Goal: Task Accomplishment & Management: Manage account settings

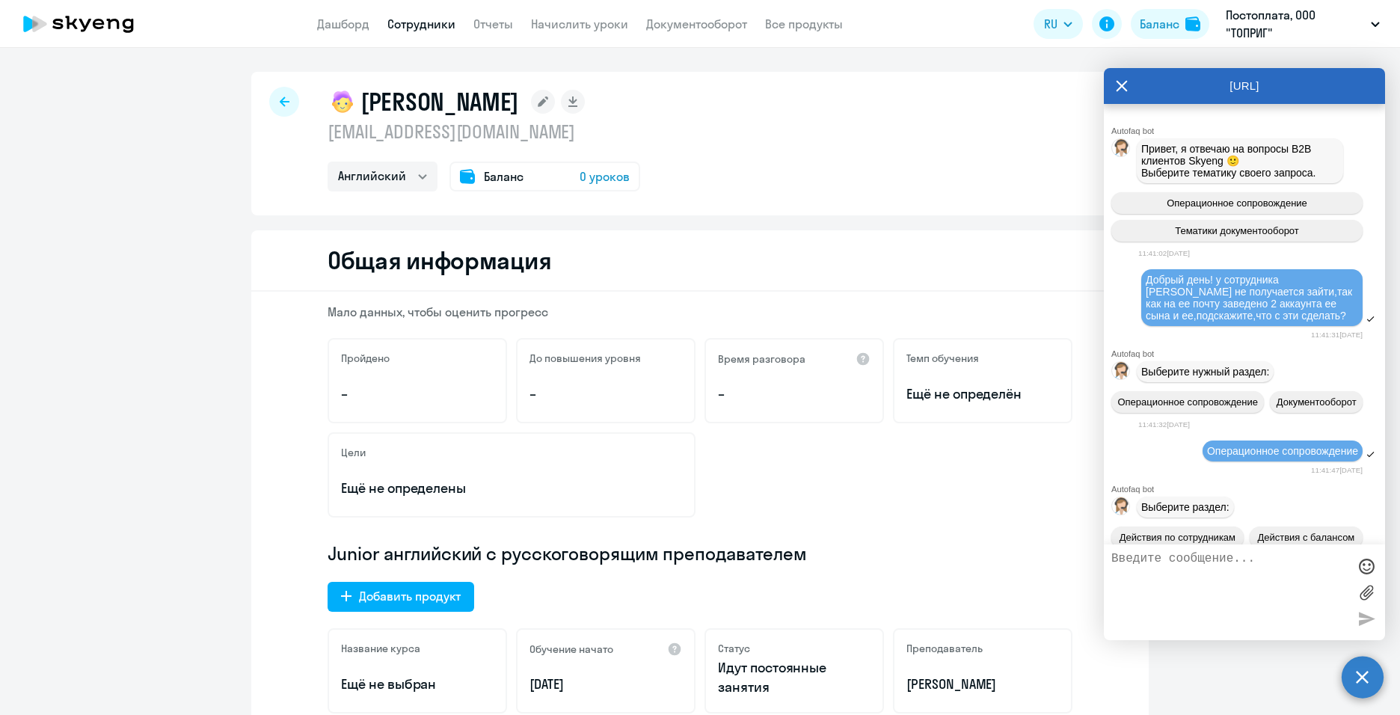
select select "english"
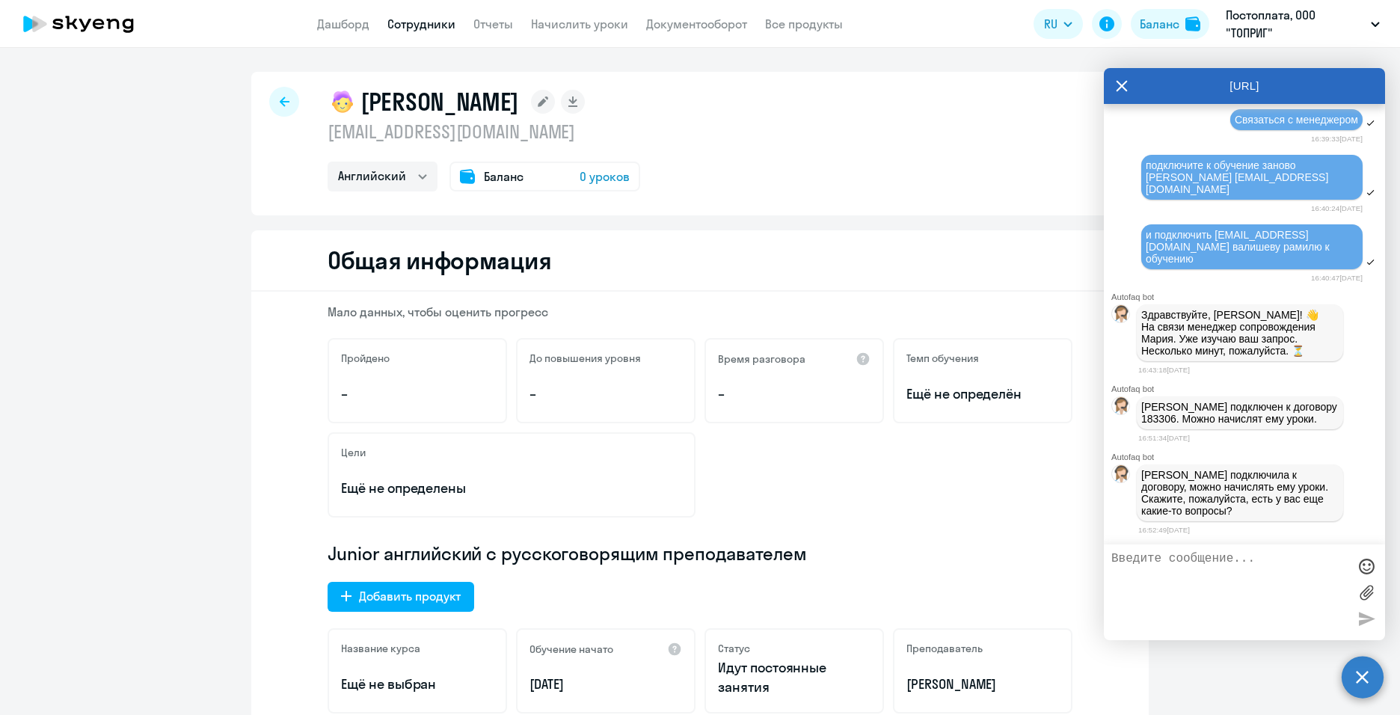
click at [269, 102] on div at bounding box center [284, 102] width 30 height 30
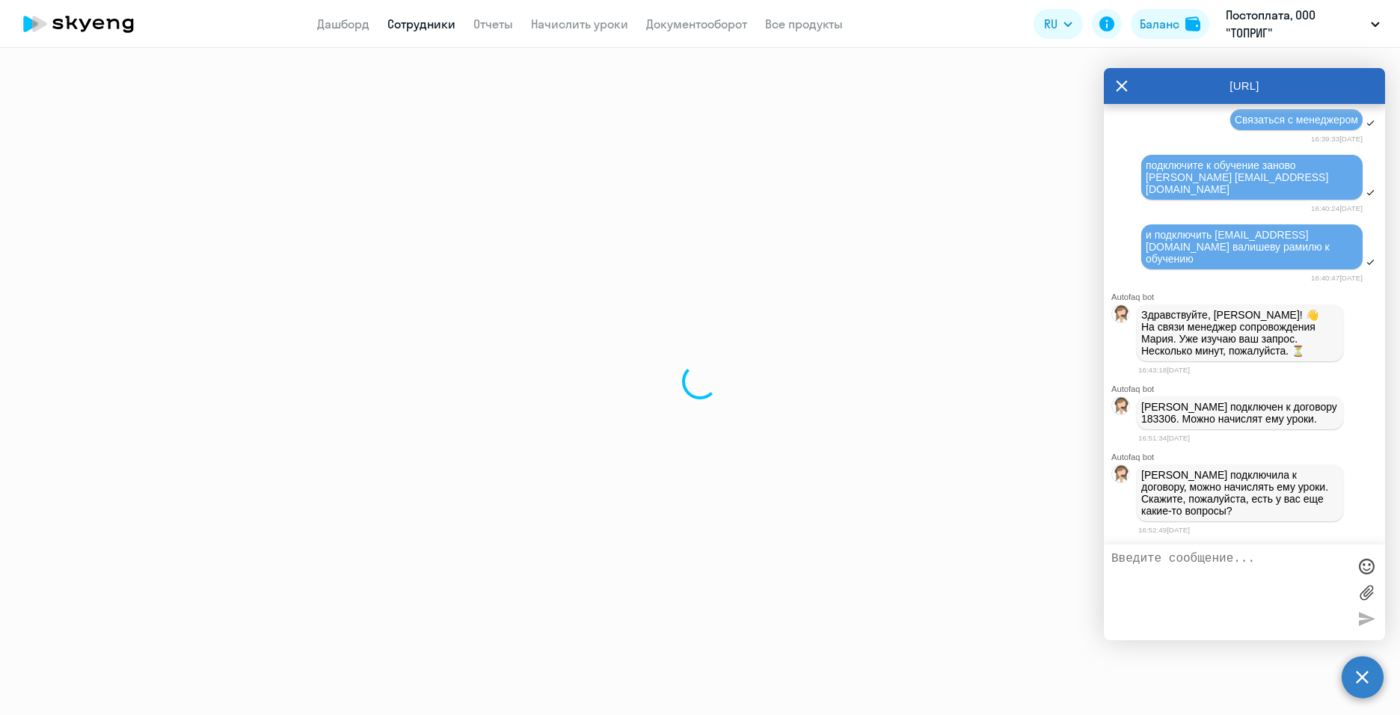
select select "30"
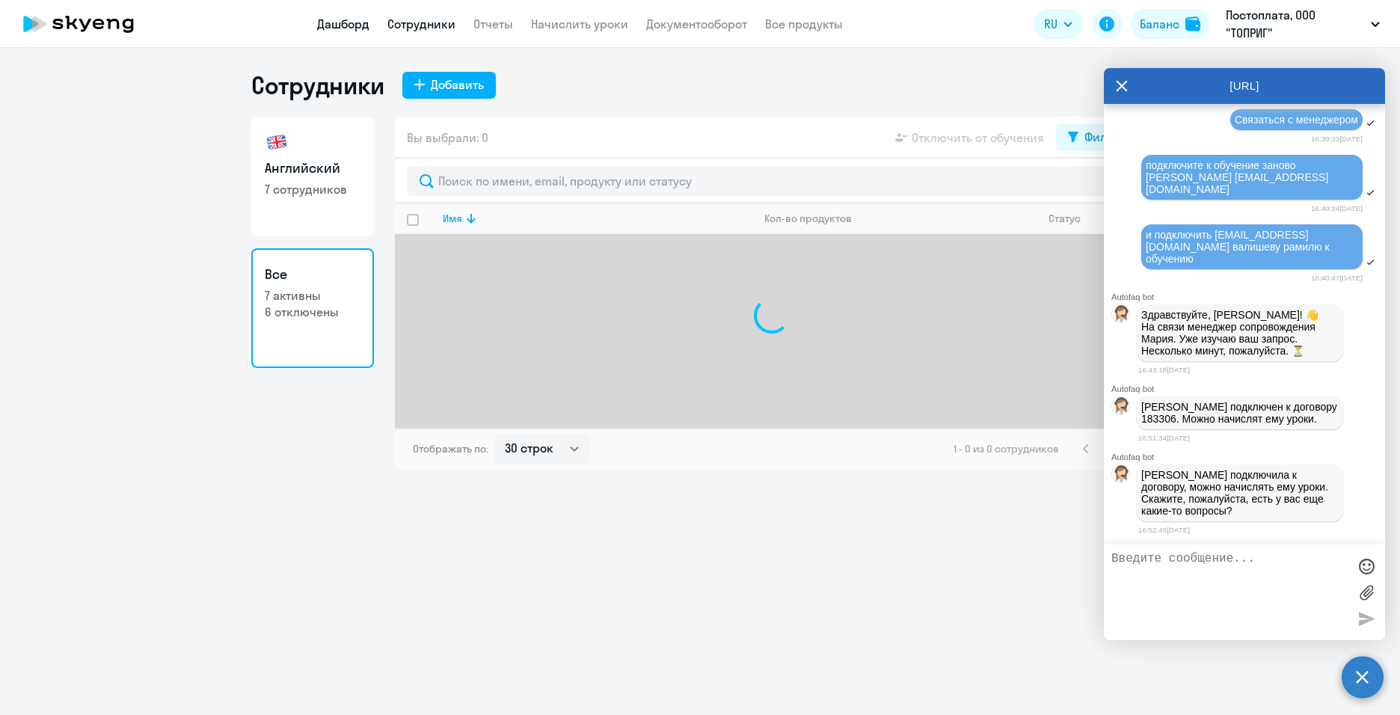
click at [346, 23] on link "Дашборд" at bounding box center [343, 23] width 52 height 15
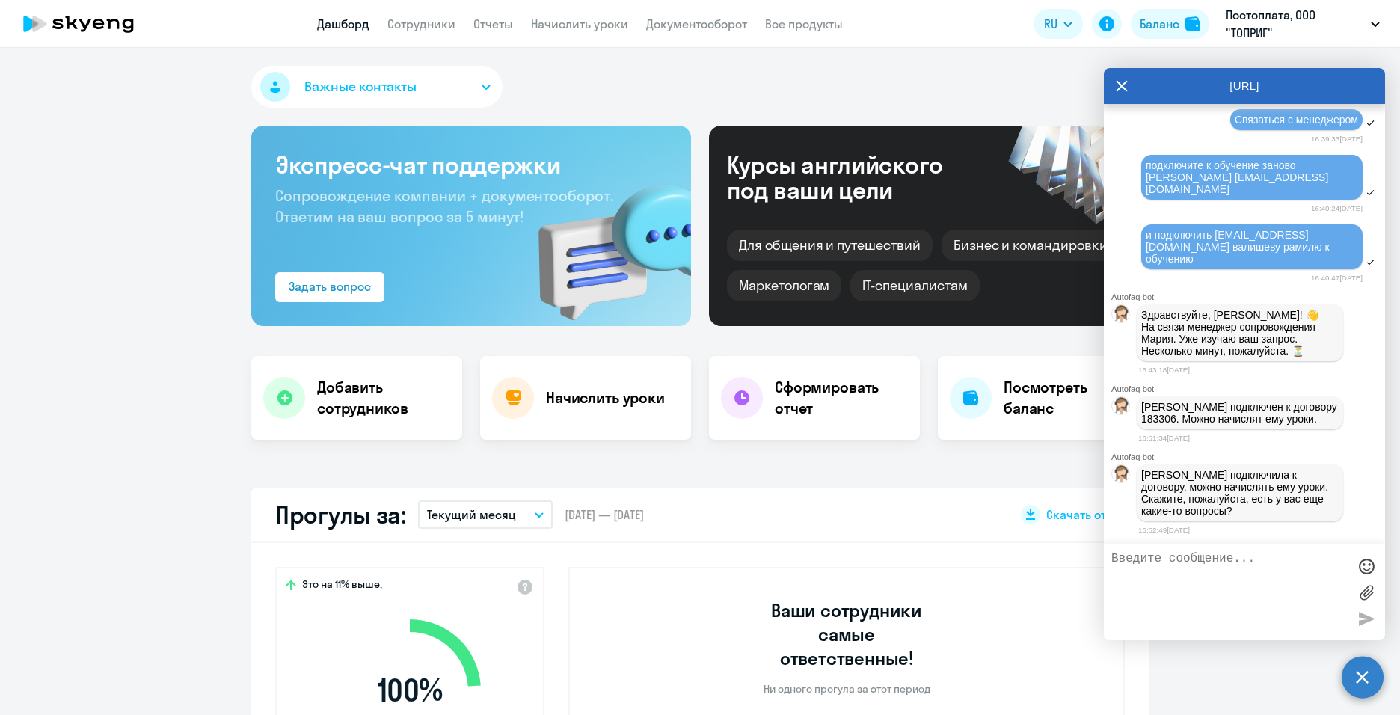
select select "30"
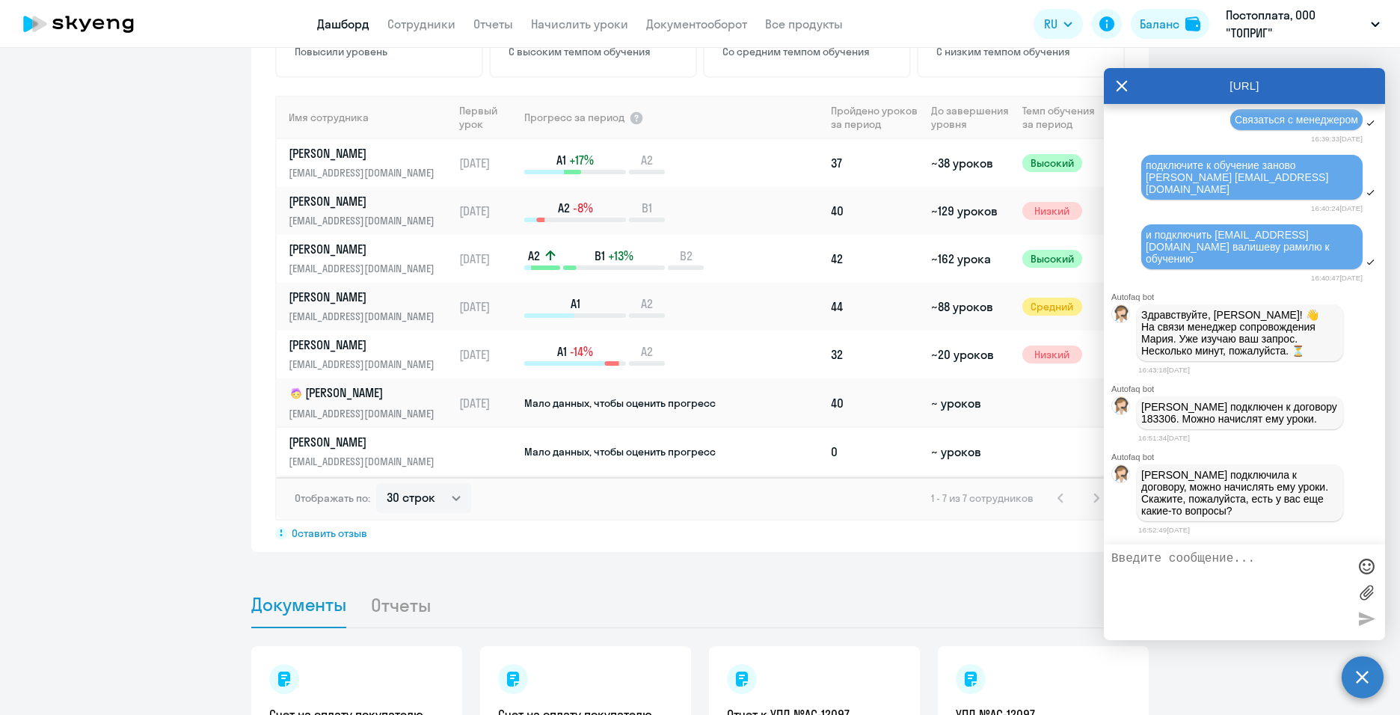
scroll to position [1197, 0]
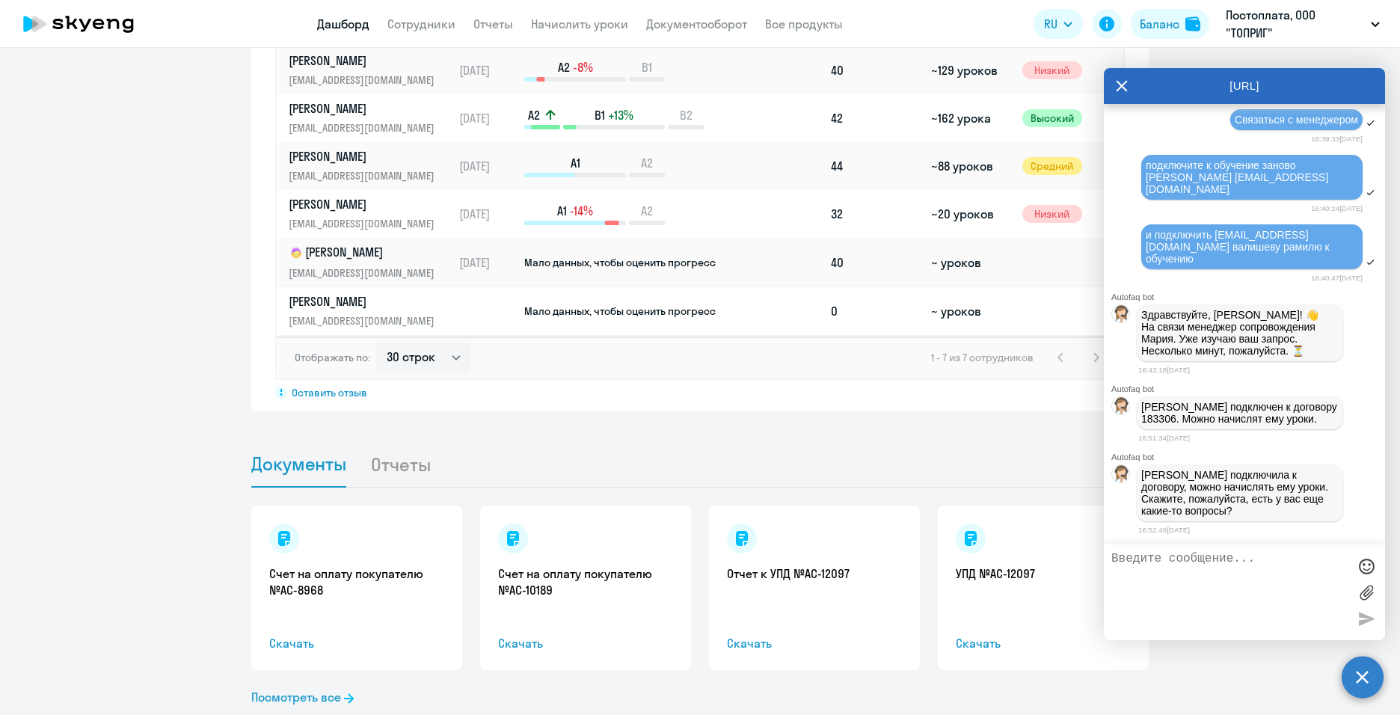
click at [400, 313] on p "[EMAIL_ADDRESS][DOMAIN_NAME]" at bounding box center [366, 321] width 154 height 16
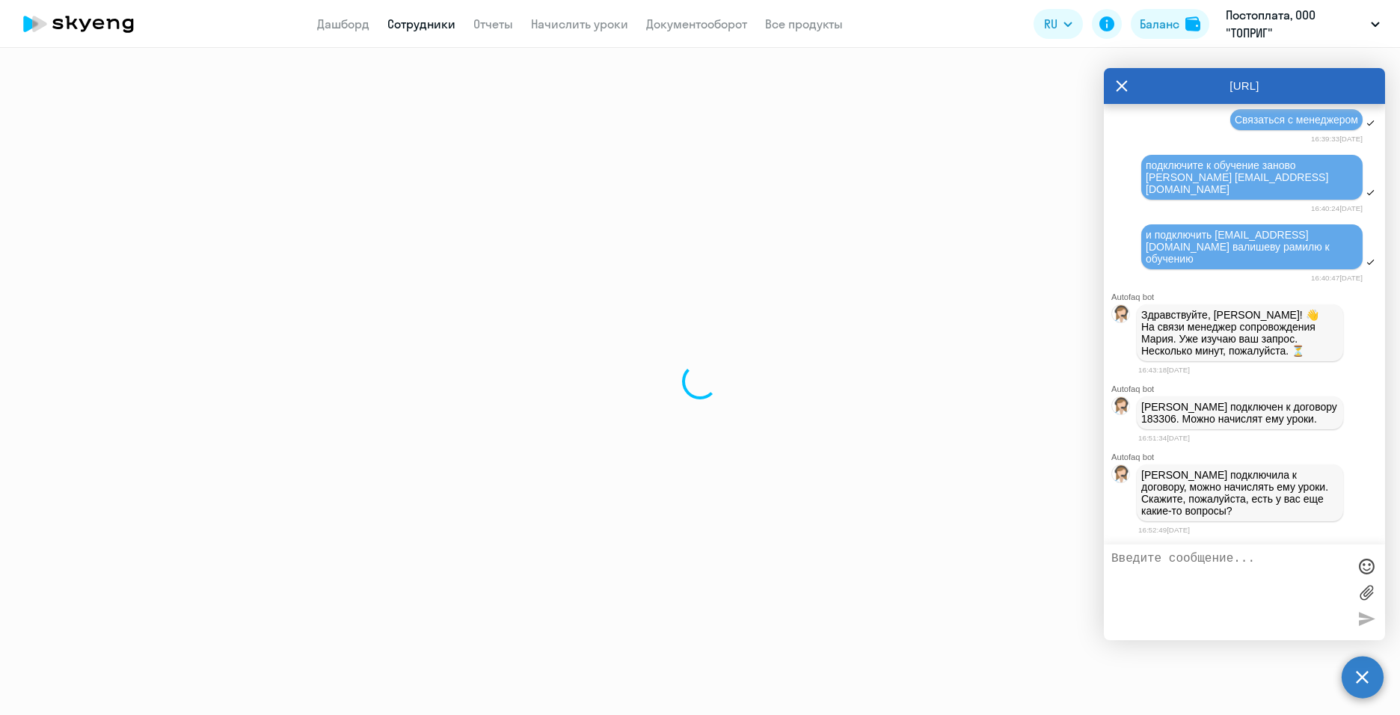
select select "english"
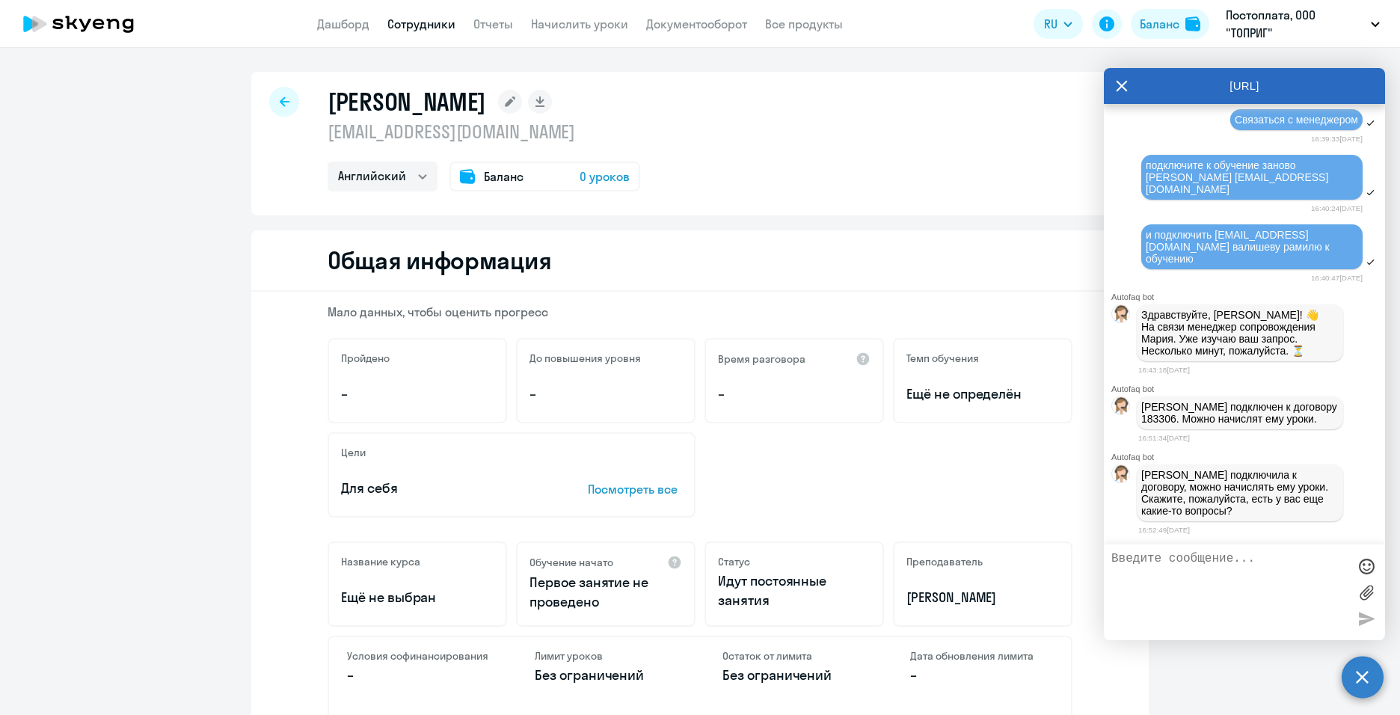
click at [468, 180] on icon at bounding box center [467, 176] width 15 height 14
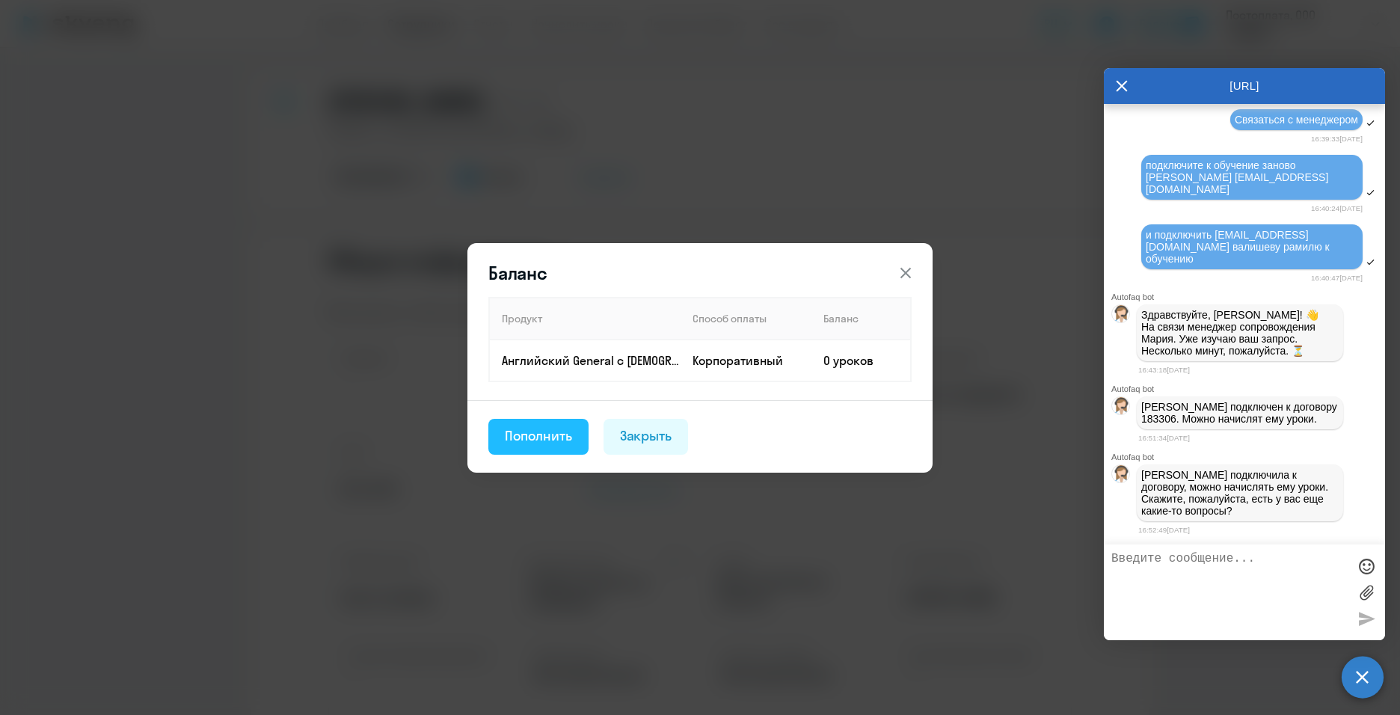
click at [540, 444] on div "Пополнить" at bounding box center [538, 435] width 67 height 19
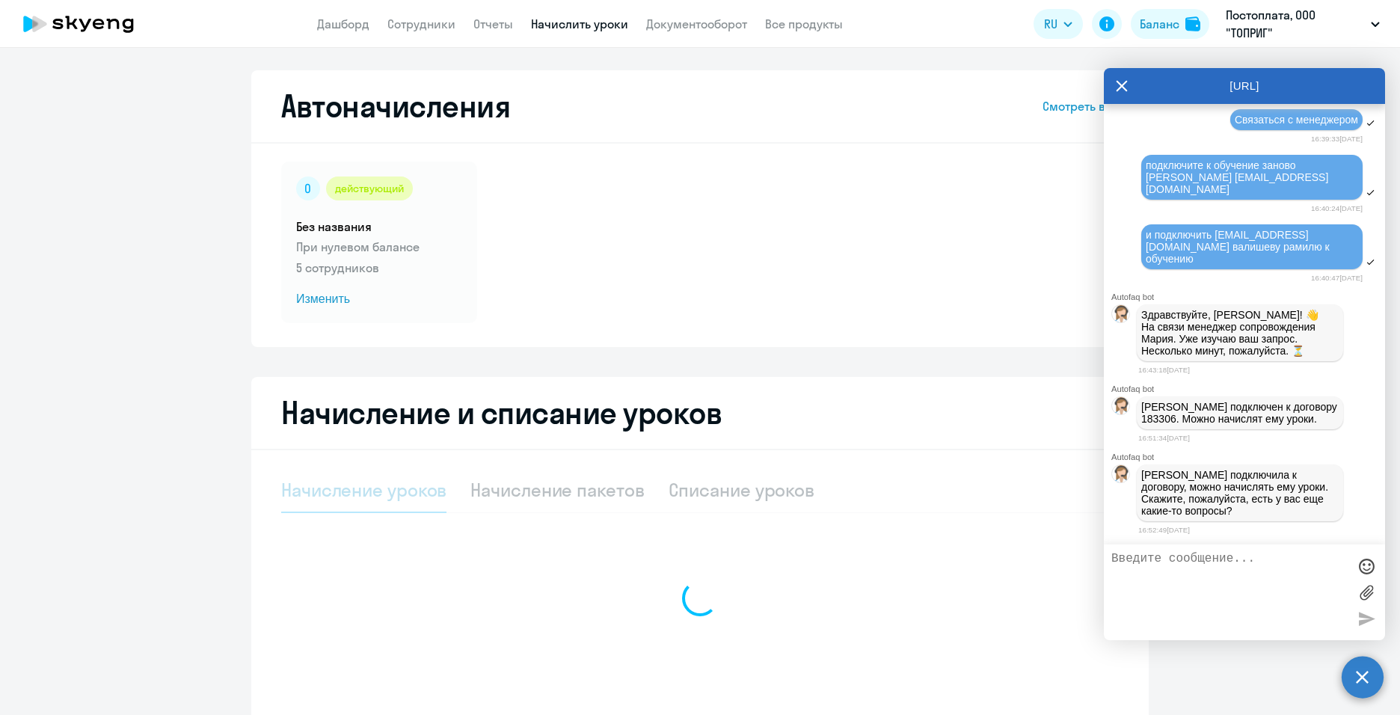
select select "10"
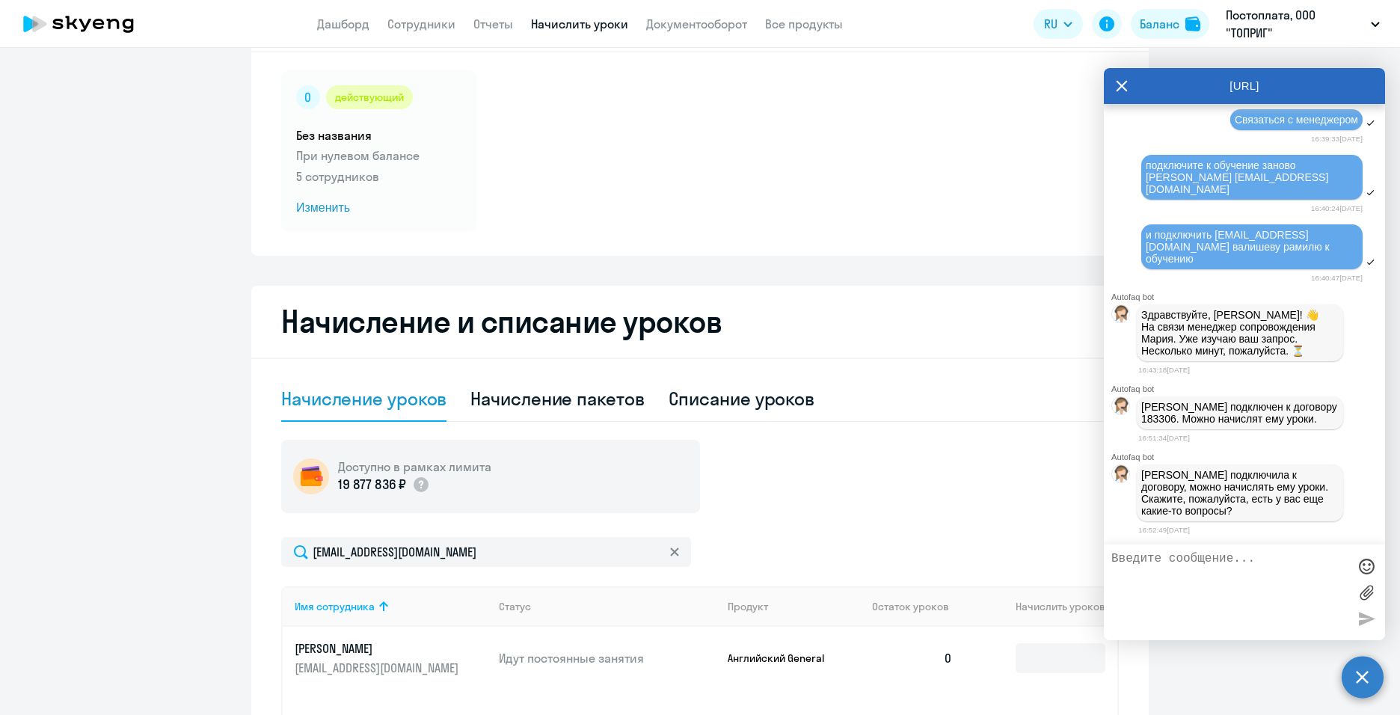
scroll to position [313, 0]
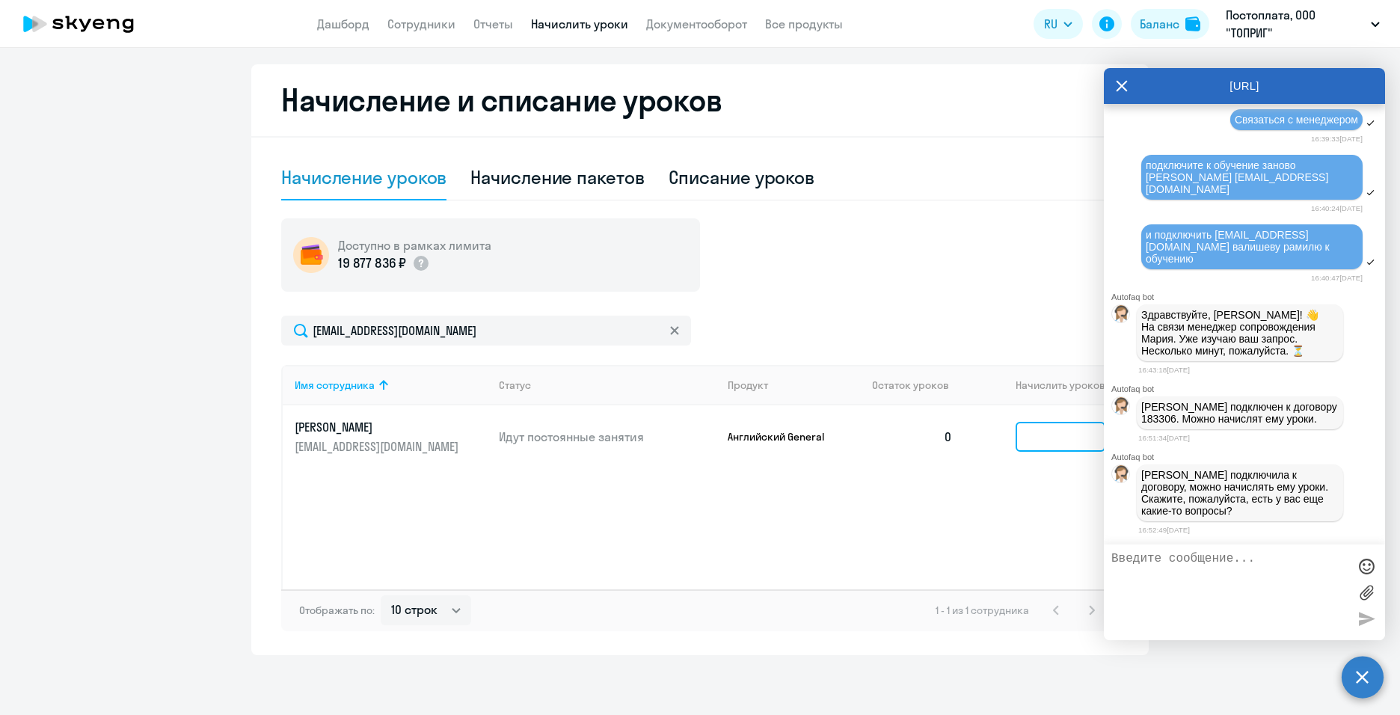
click at [1057, 449] on input at bounding box center [1061, 437] width 90 height 30
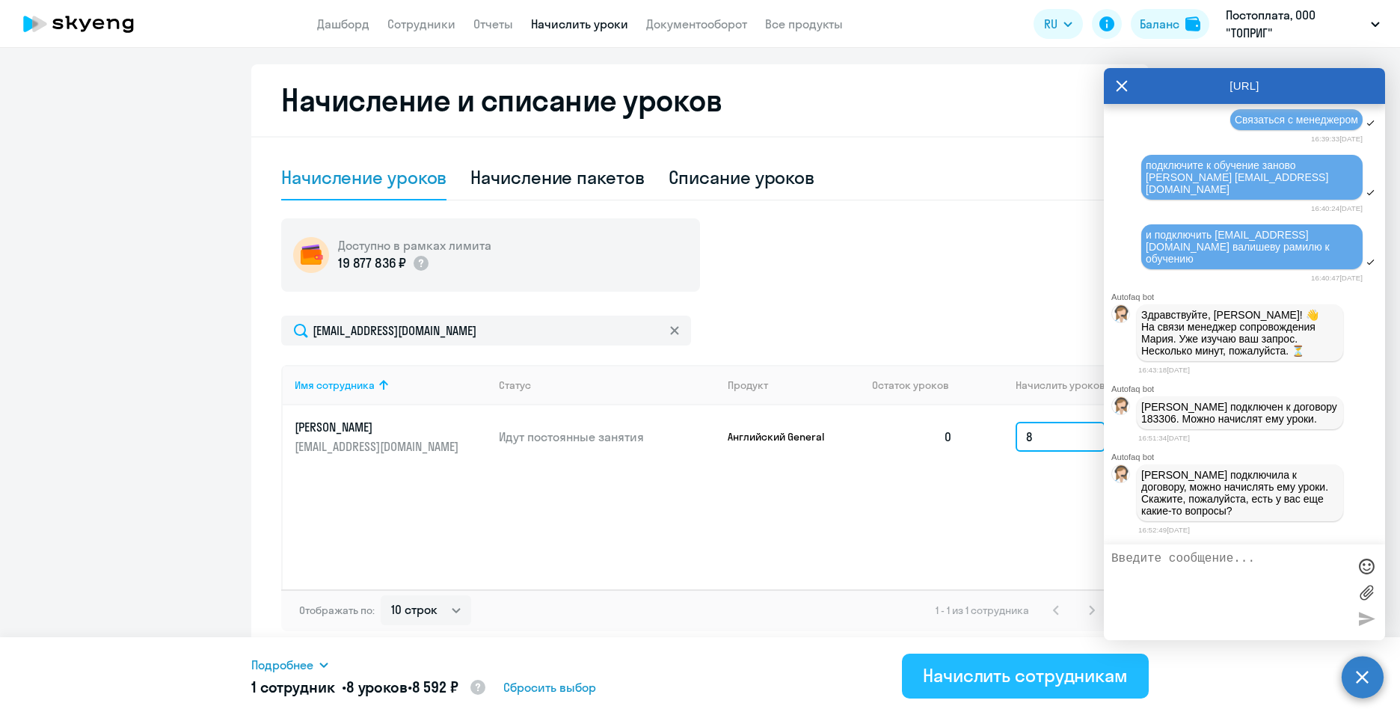
type input "8"
click at [996, 686] on div "Начислить сотрудникам" at bounding box center [1025, 675] width 205 height 24
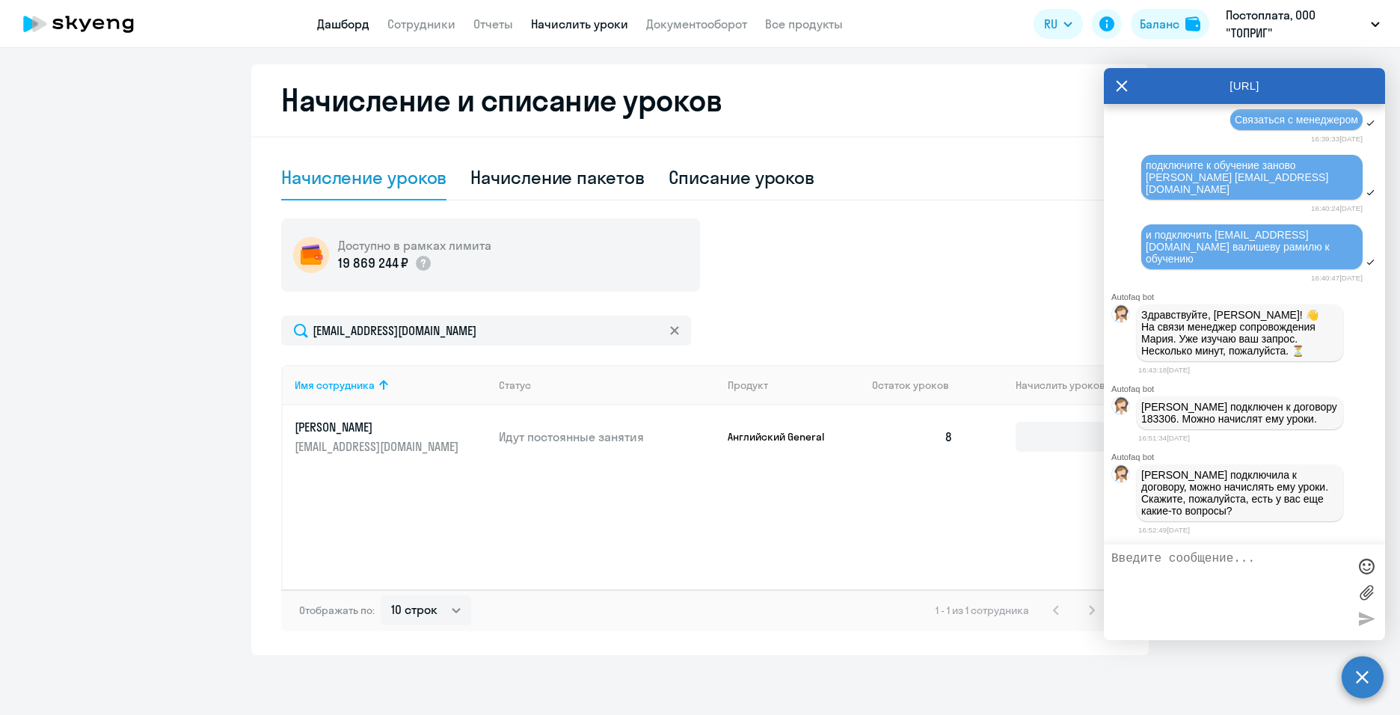
click at [349, 25] on link "Дашборд" at bounding box center [343, 23] width 52 height 15
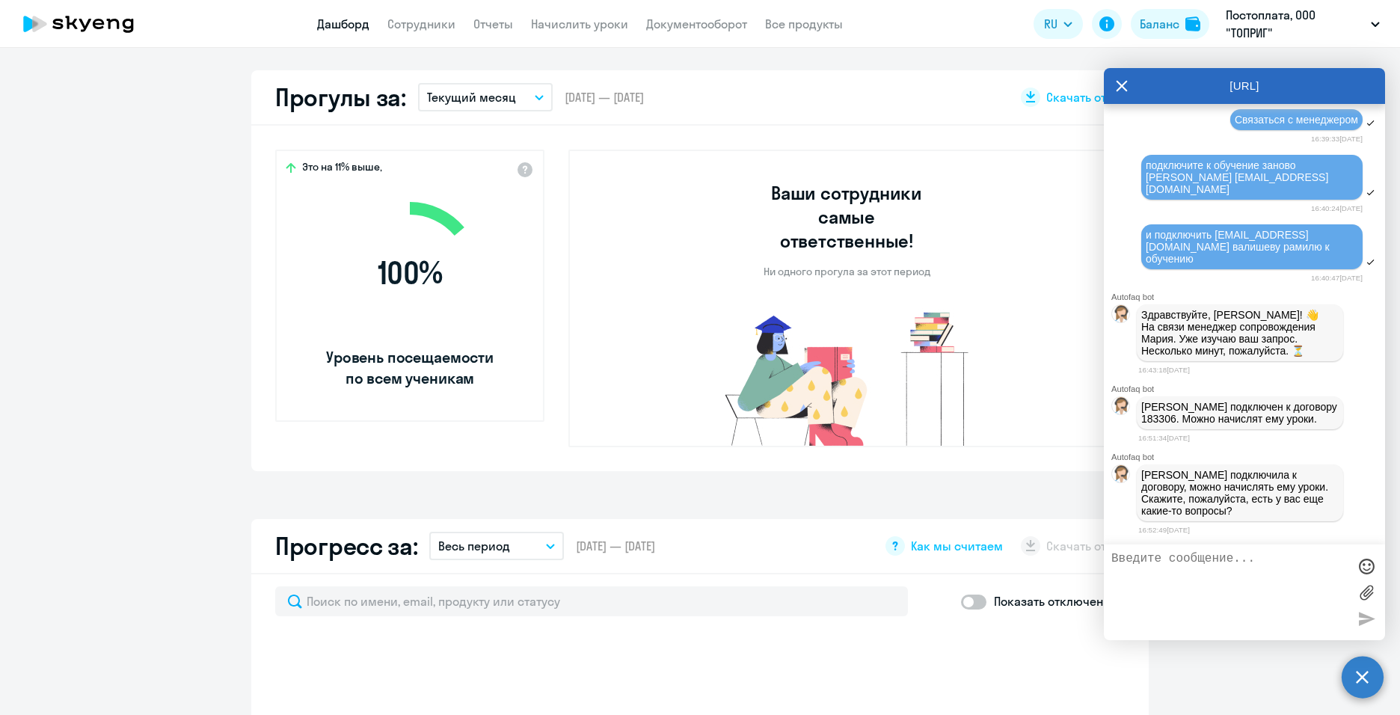
select select "30"
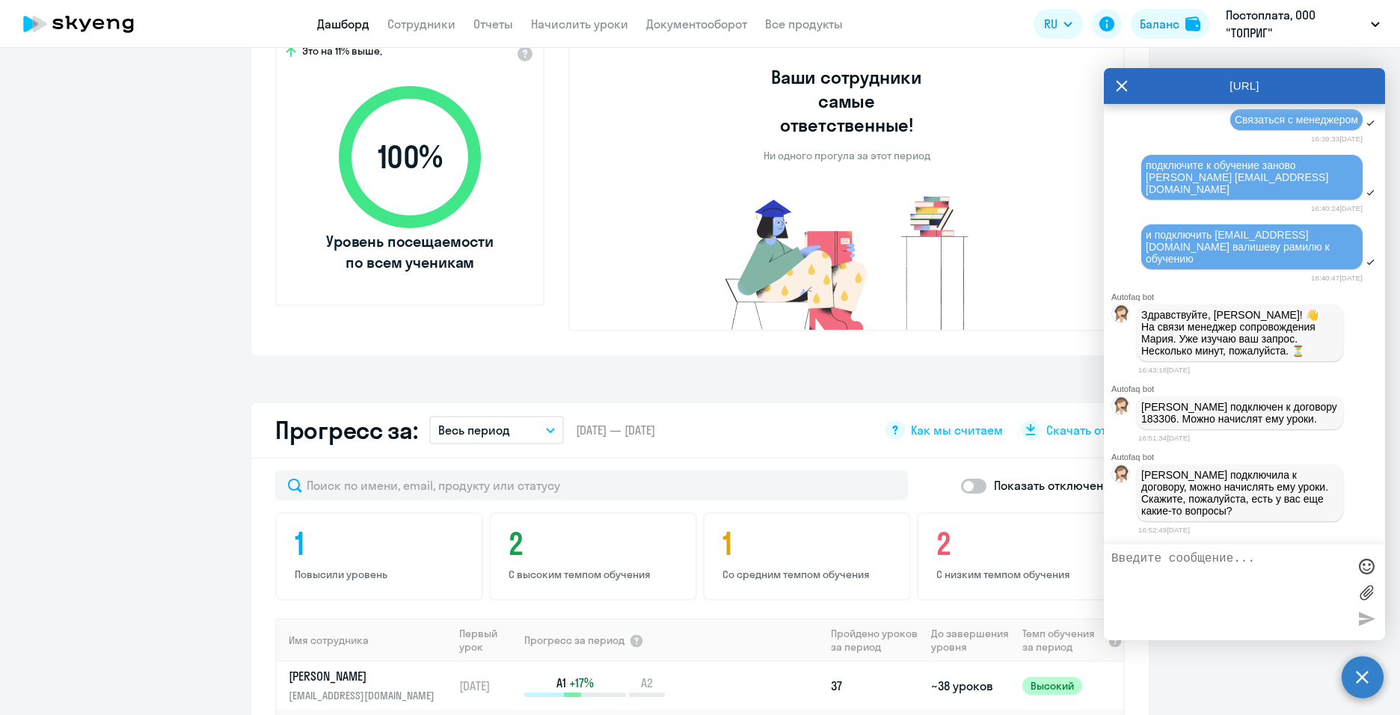
scroll to position [866, 0]
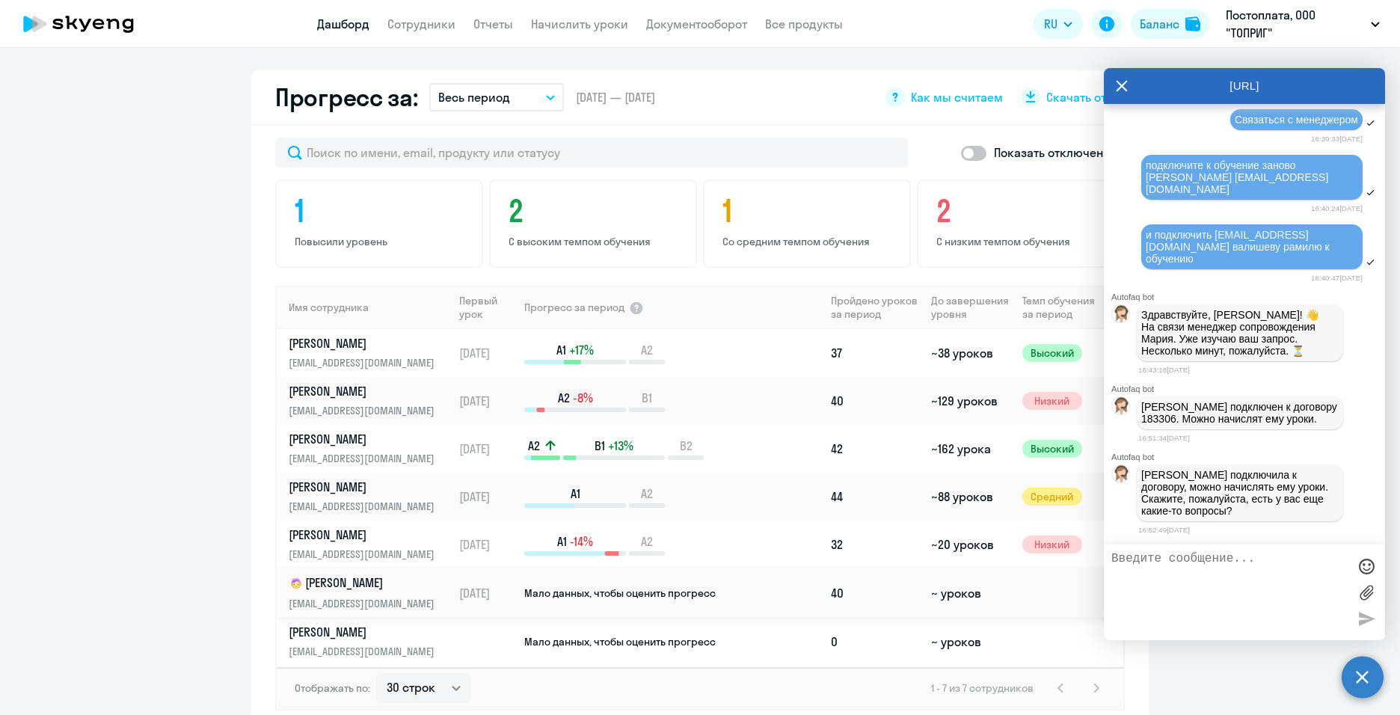
click at [403, 574] on p "[PERSON_NAME]" at bounding box center [366, 583] width 154 height 18
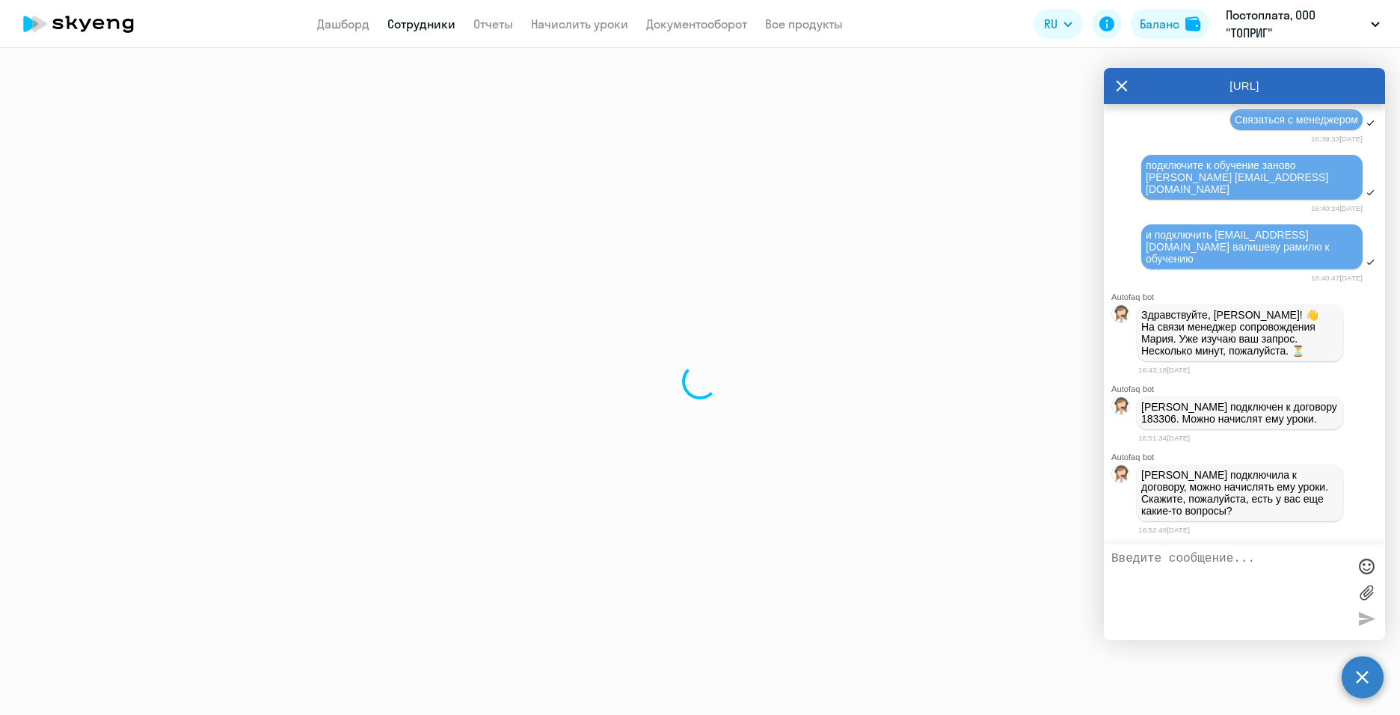
select select "english"
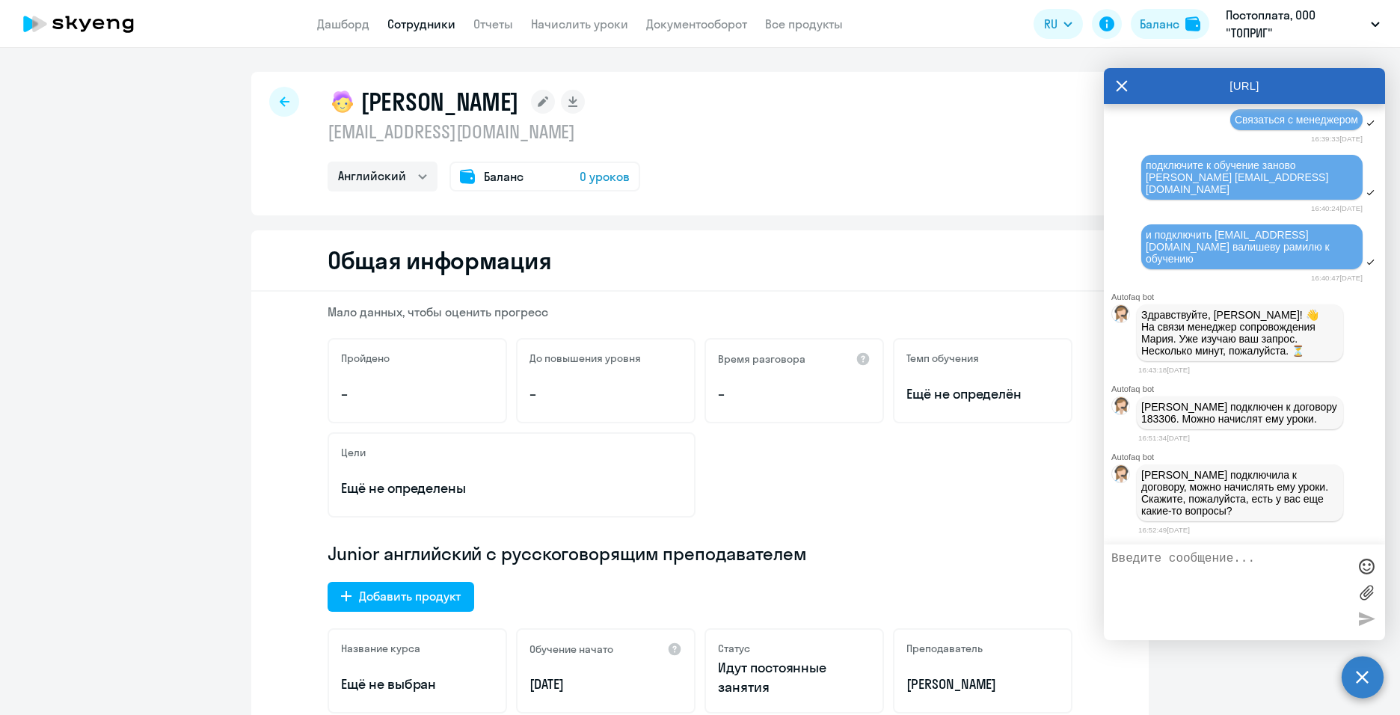
click at [473, 173] on div "Баланс 0 уроков" at bounding box center [545, 177] width 191 height 30
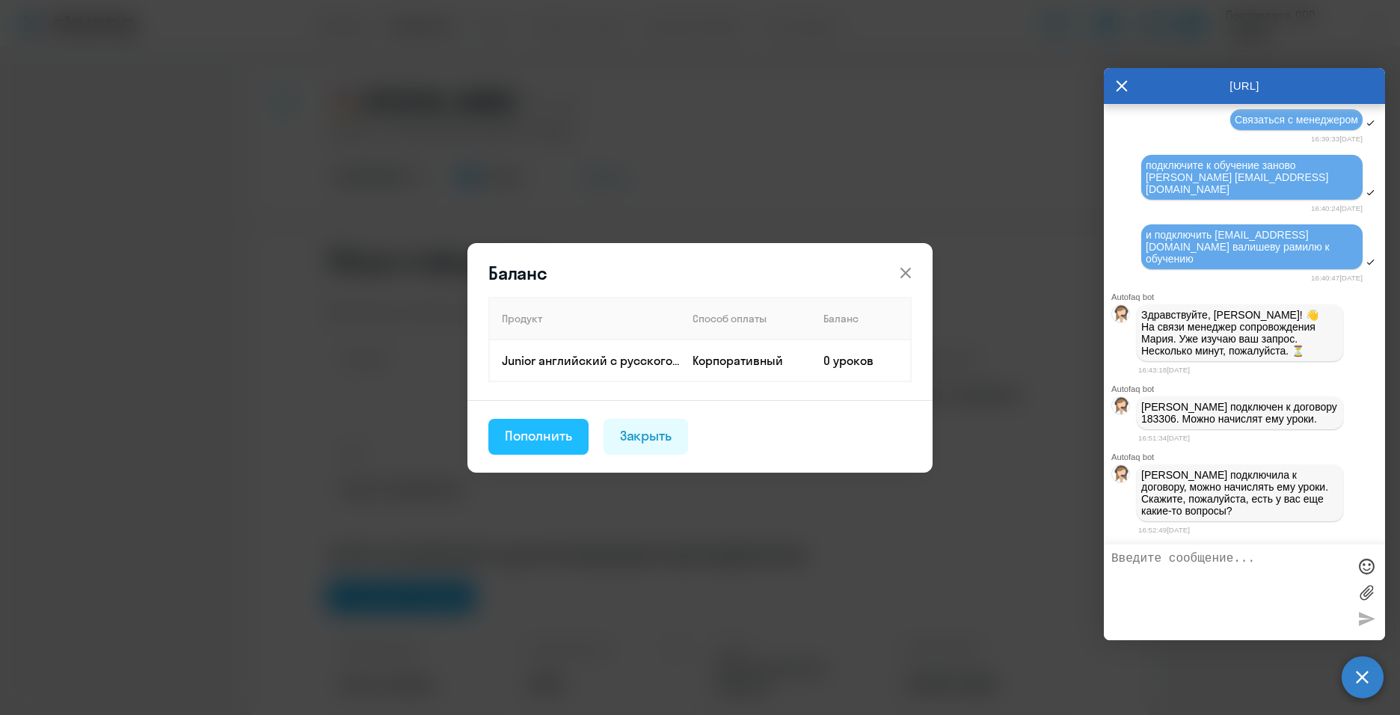
click at [545, 439] on div "Пополнить" at bounding box center [538, 435] width 67 height 19
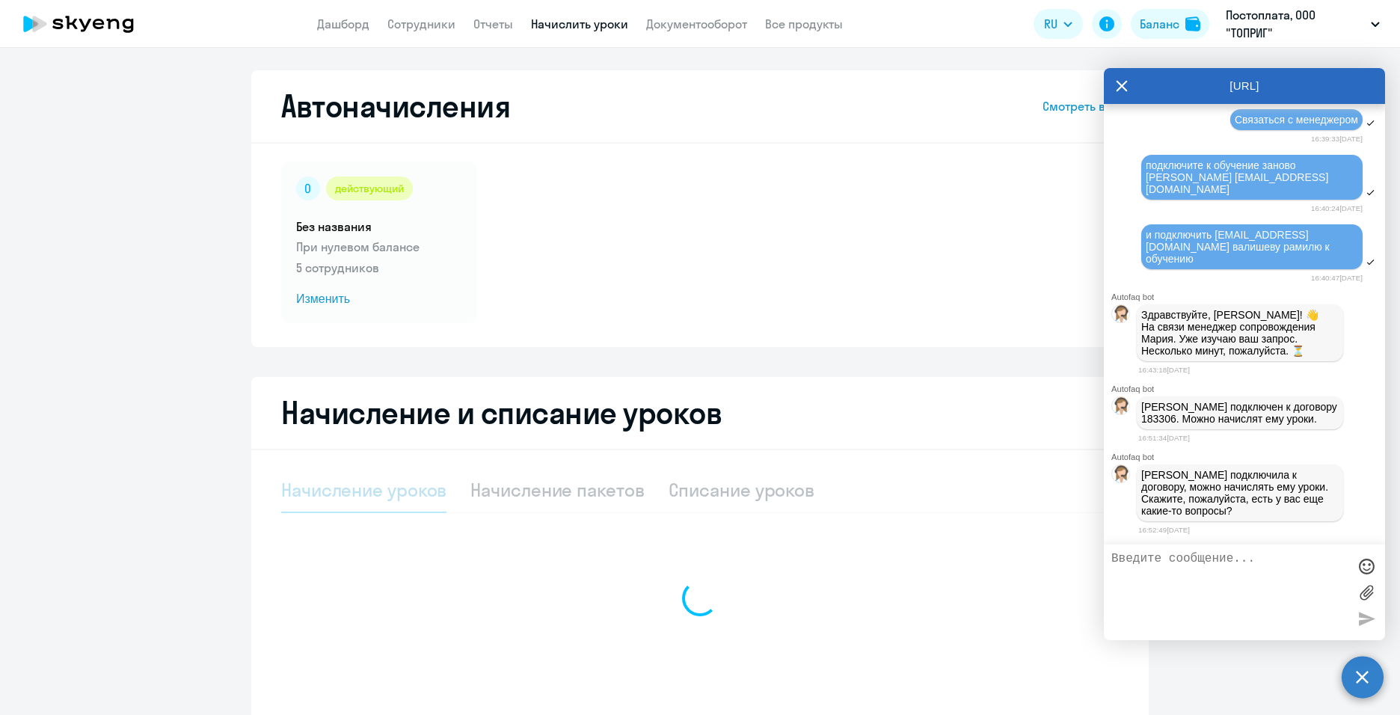
select select "10"
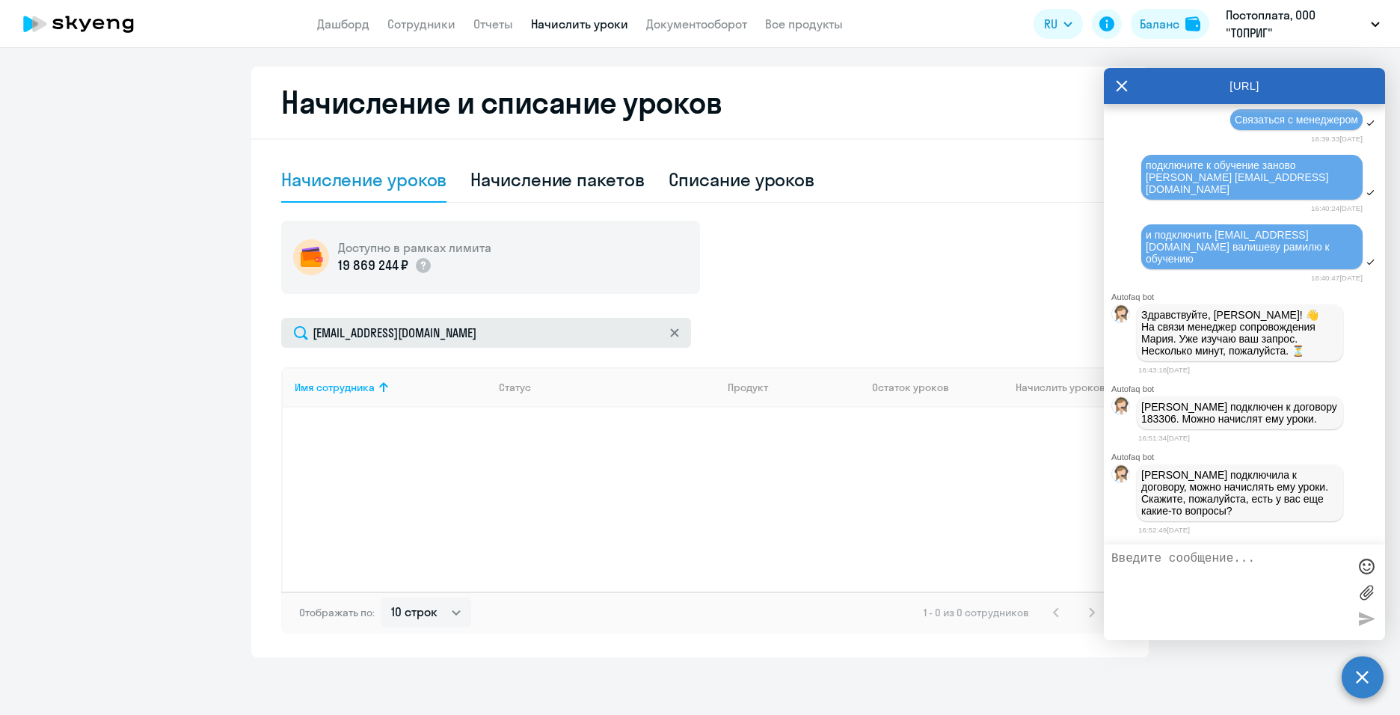
scroll to position [313, 0]
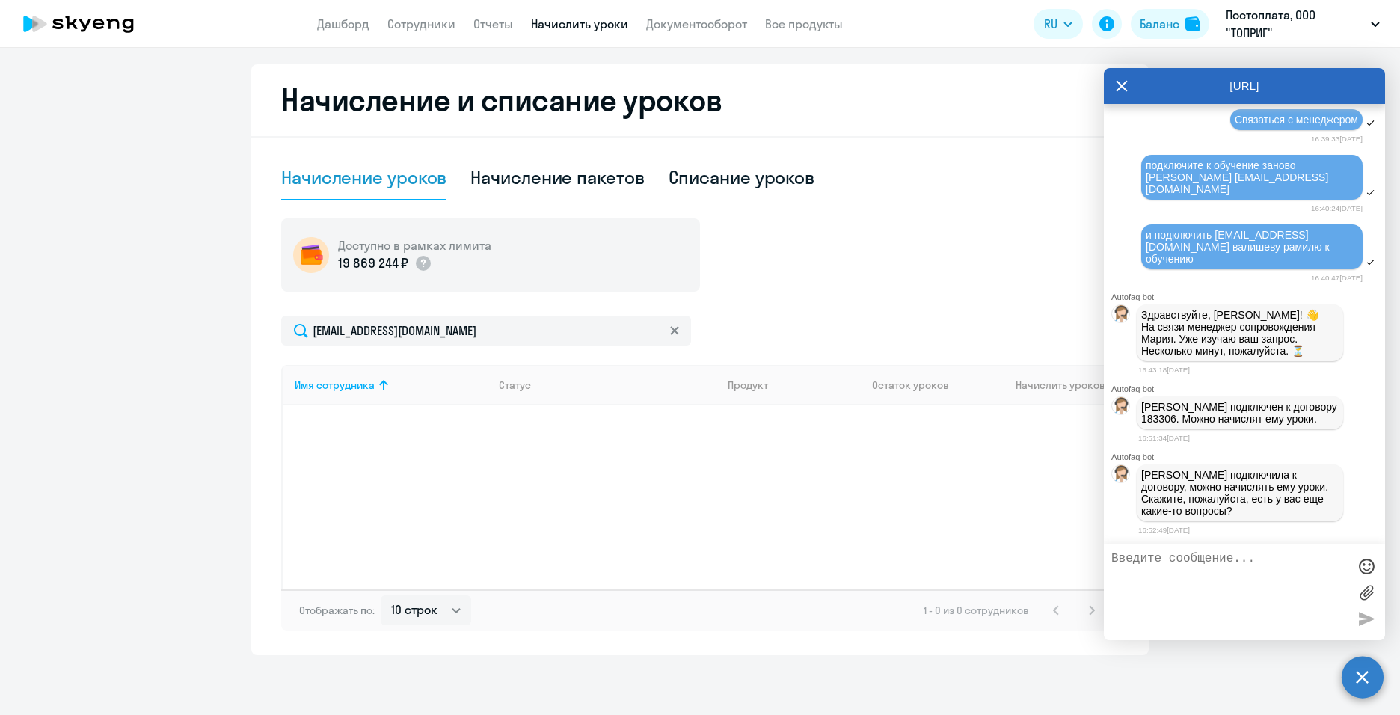
click at [372, 482] on div "Имя сотрудника Статус Продукт Остаток уроков Начислить уроков" at bounding box center [700, 477] width 838 height 224
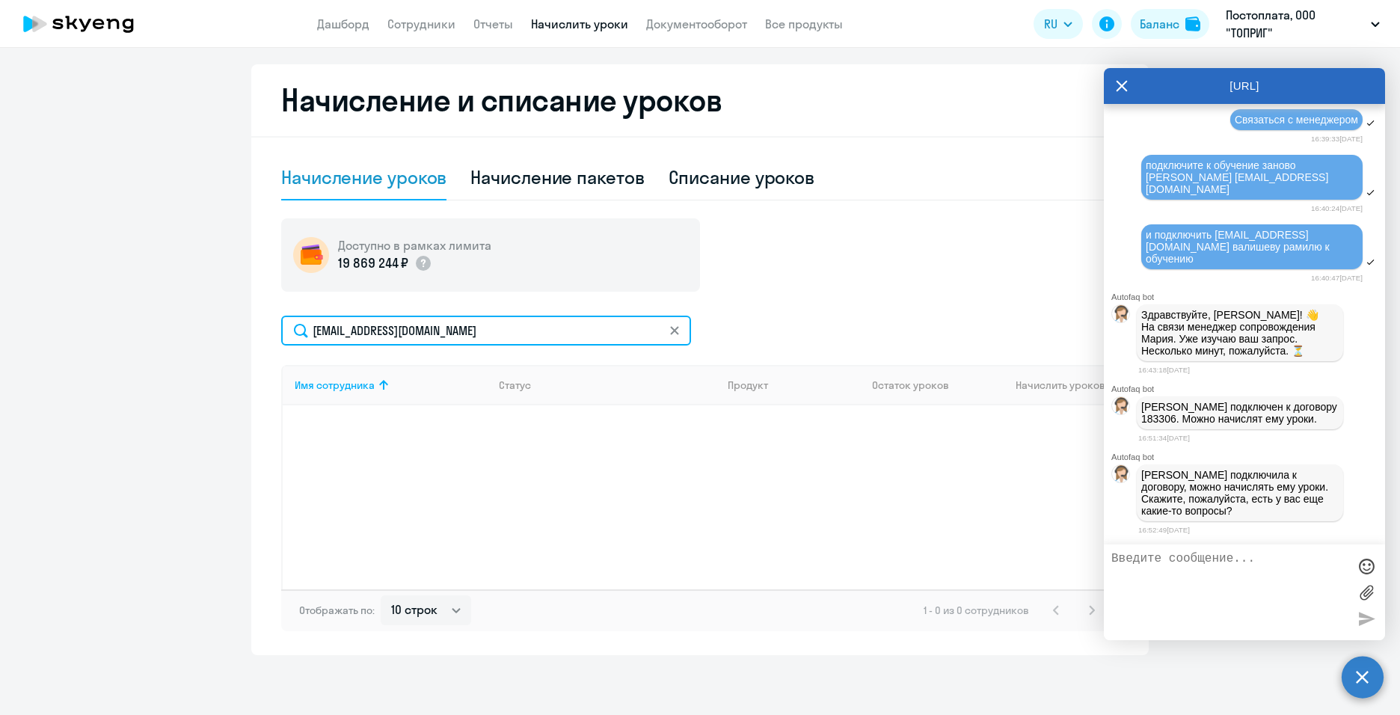
click at [368, 333] on input "[EMAIL_ADDRESS][DOMAIN_NAME]" at bounding box center [486, 331] width 410 height 30
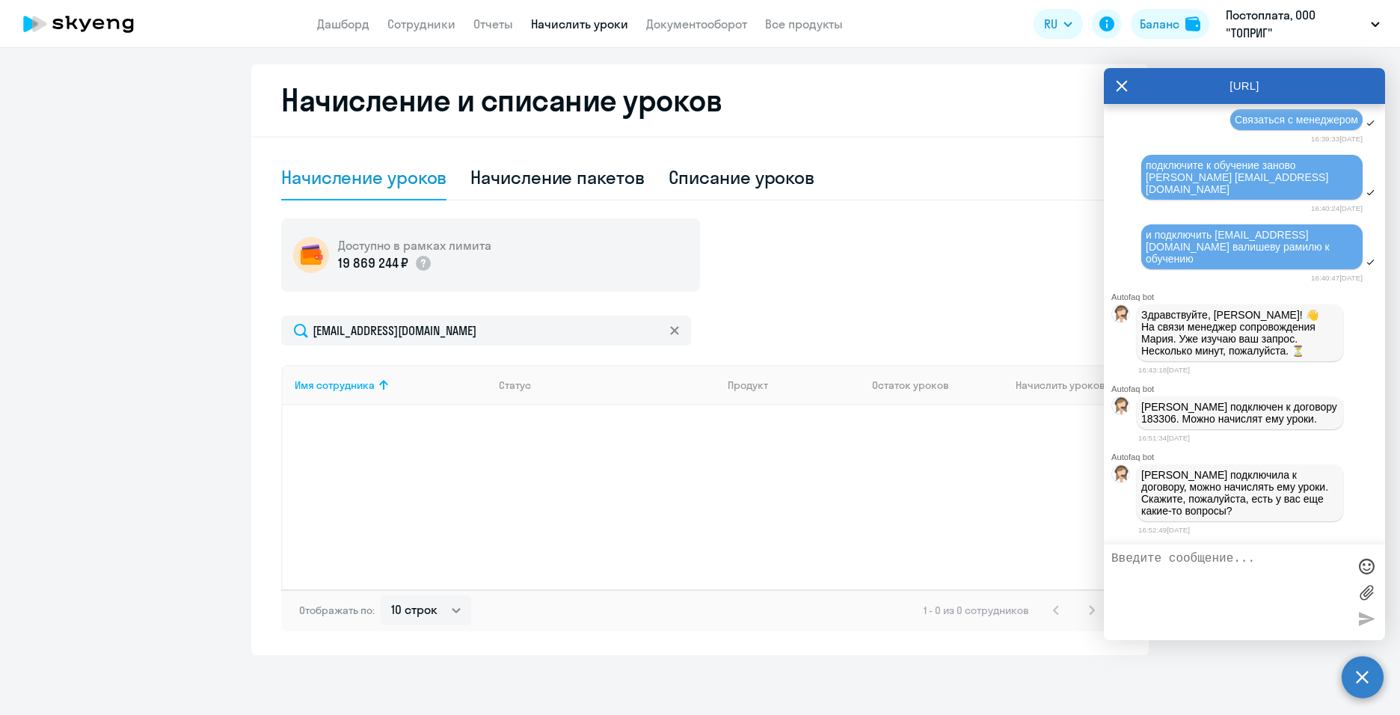
click at [1115, 82] on div "[URL]" at bounding box center [1244, 86] width 281 height 36
click at [1118, 93] on icon at bounding box center [1122, 86] width 12 height 36
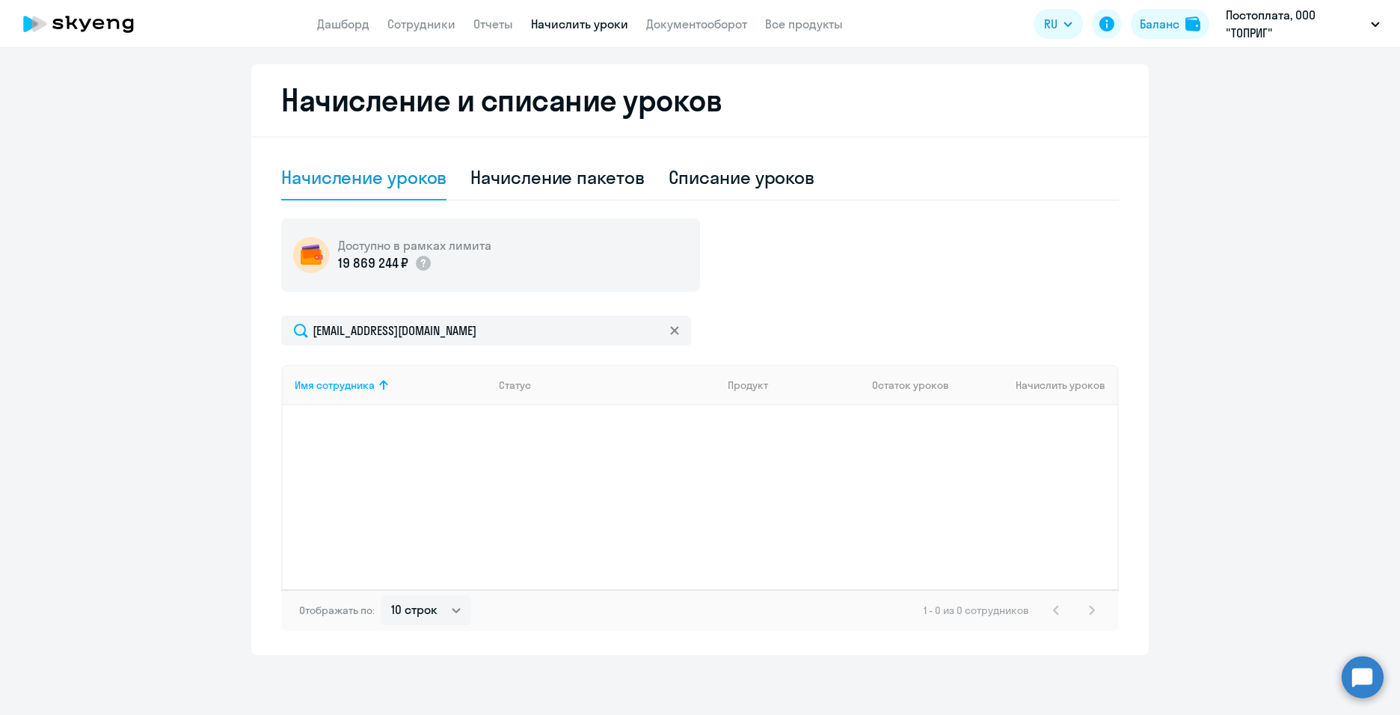
click at [1012, 519] on div "Имя сотрудника Статус Продукт Остаток уроков Начислить уроков" at bounding box center [700, 477] width 838 height 224
click at [402, 253] on h5 "Доступно в рамках лимита" at bounding box center [414, 245] width 153 height 16
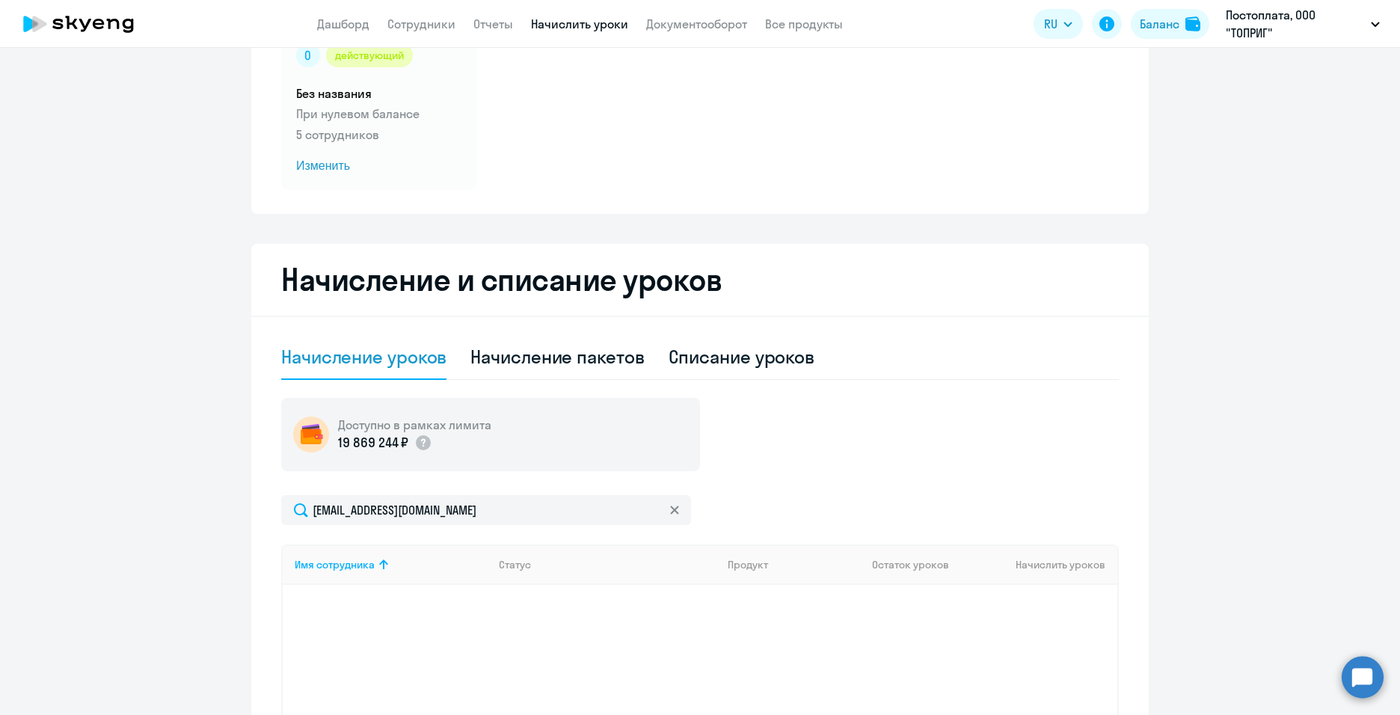
scroll to position [88, 0]
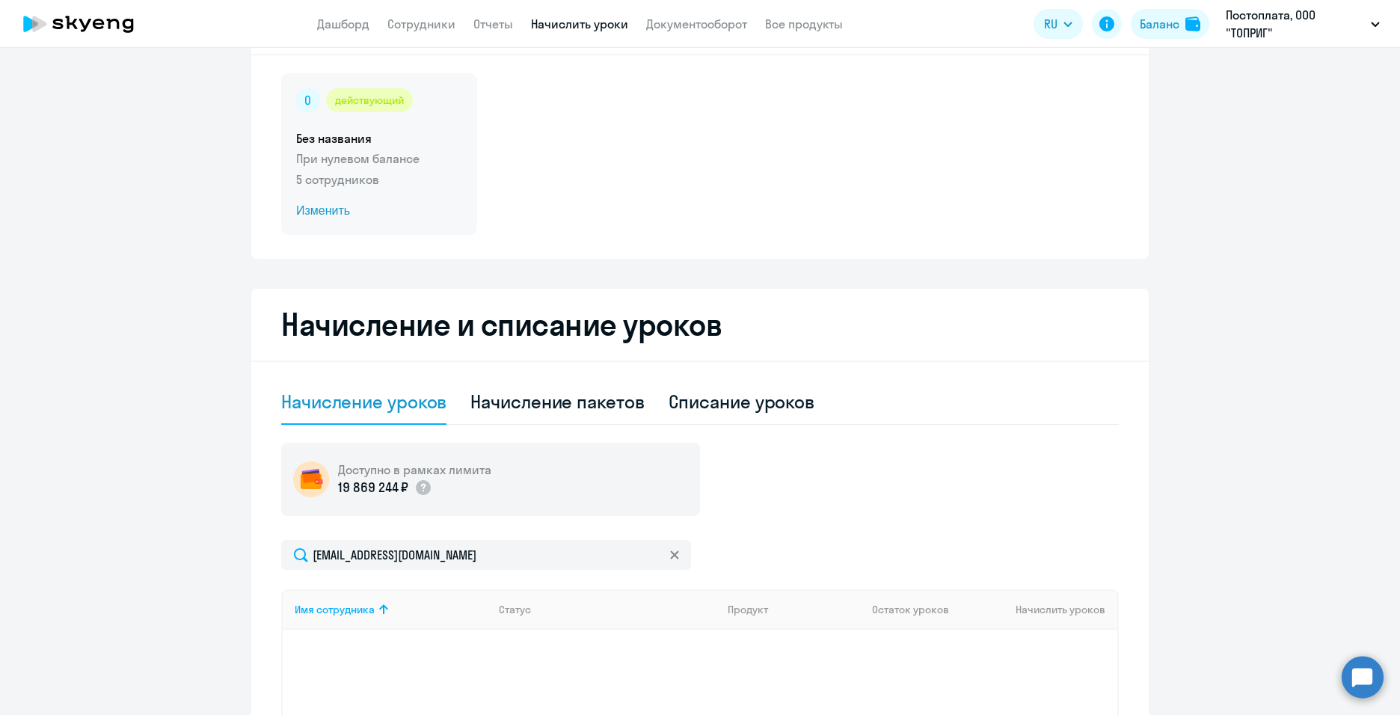
click at [319, 205] on span "Изменить" at bounding box center [379, 211] width 166 height 18
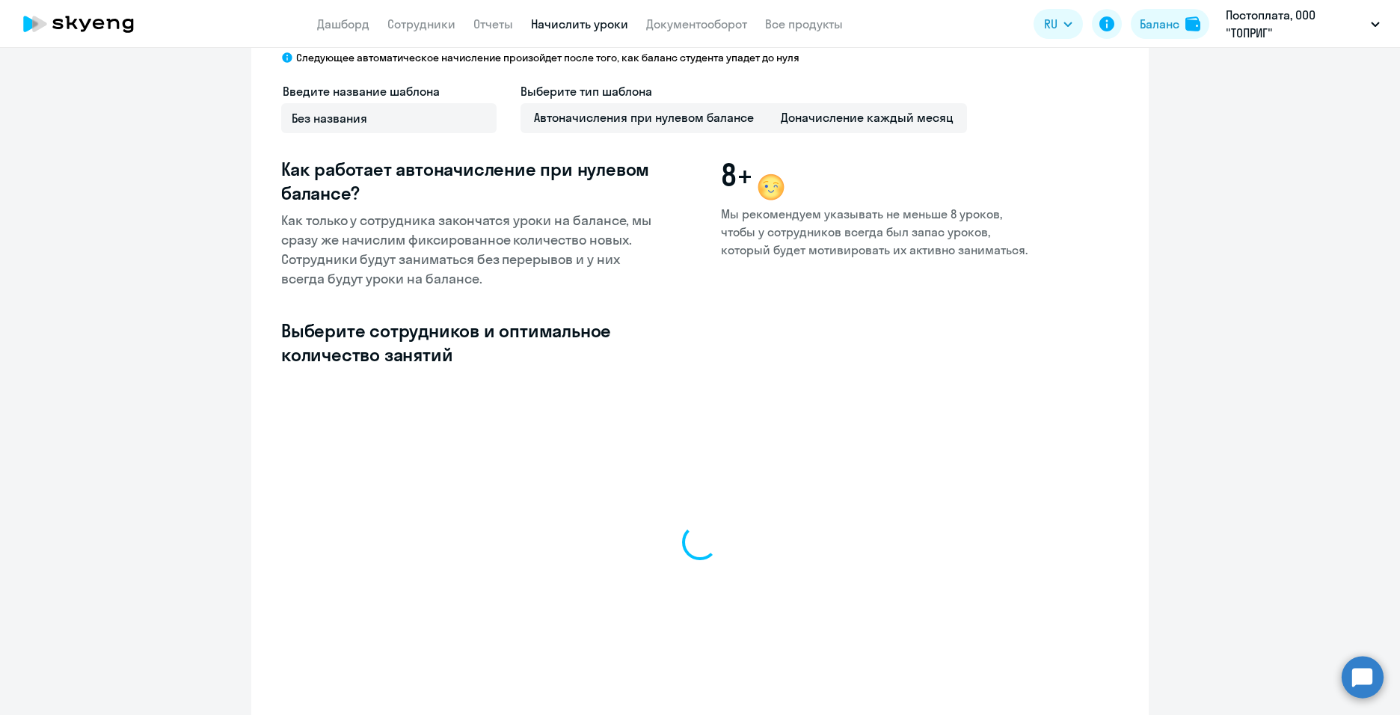
select select "10"
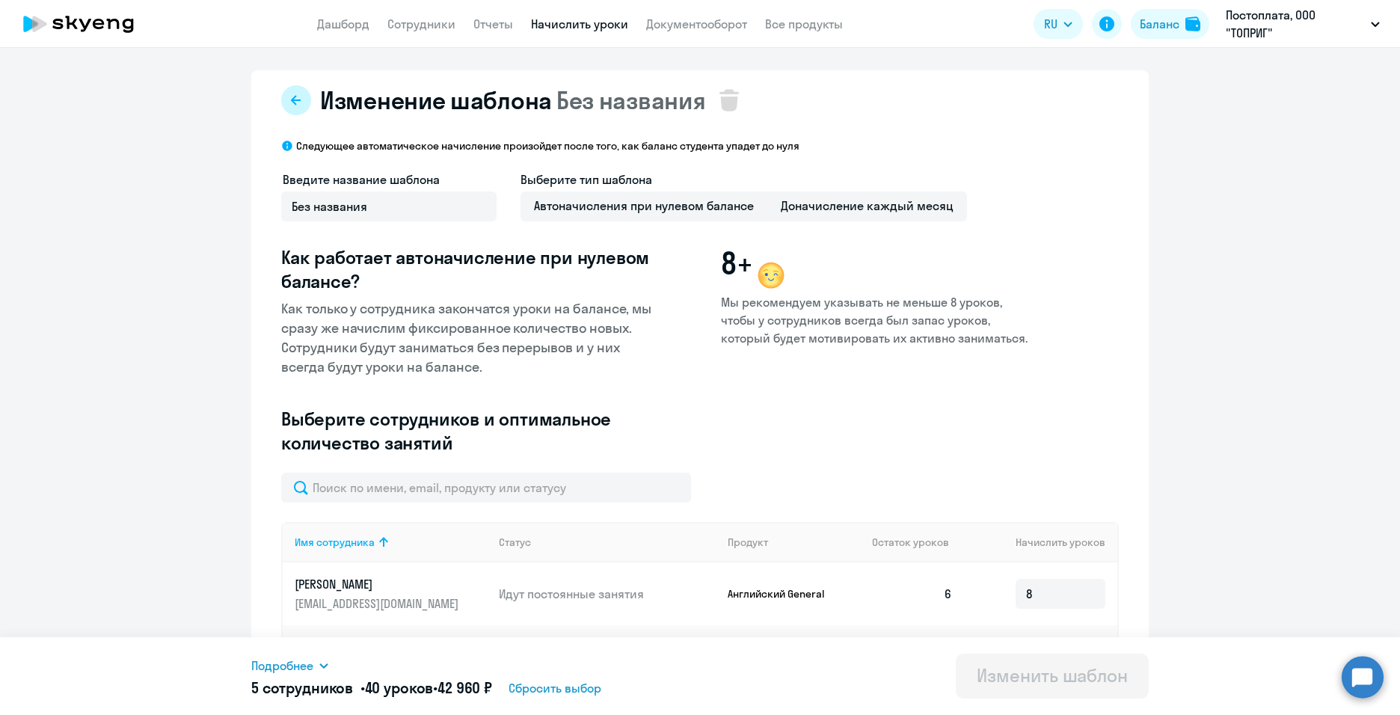
click at [293, 102] on icon at bounding box center [296, 100] width 12 height 12
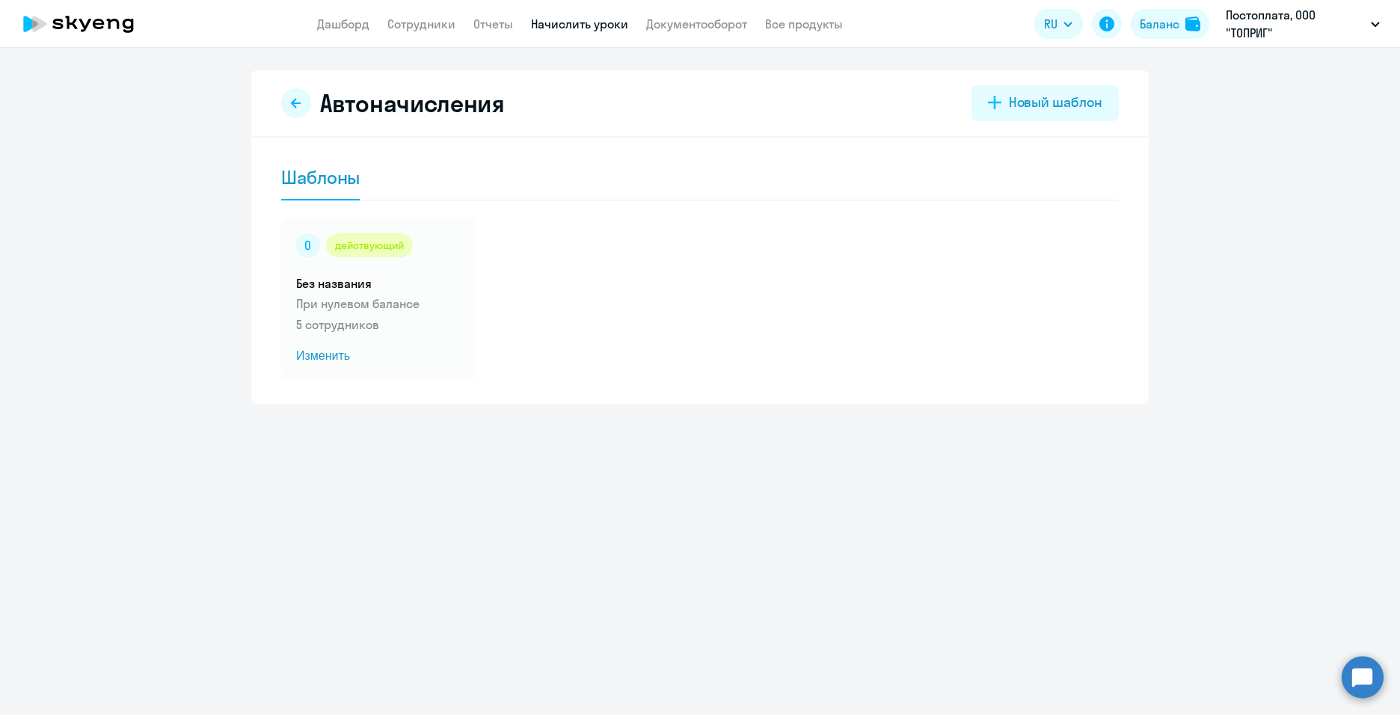
click at [293, 102] on icon at bounding box center [296, 103] width 10 height 10
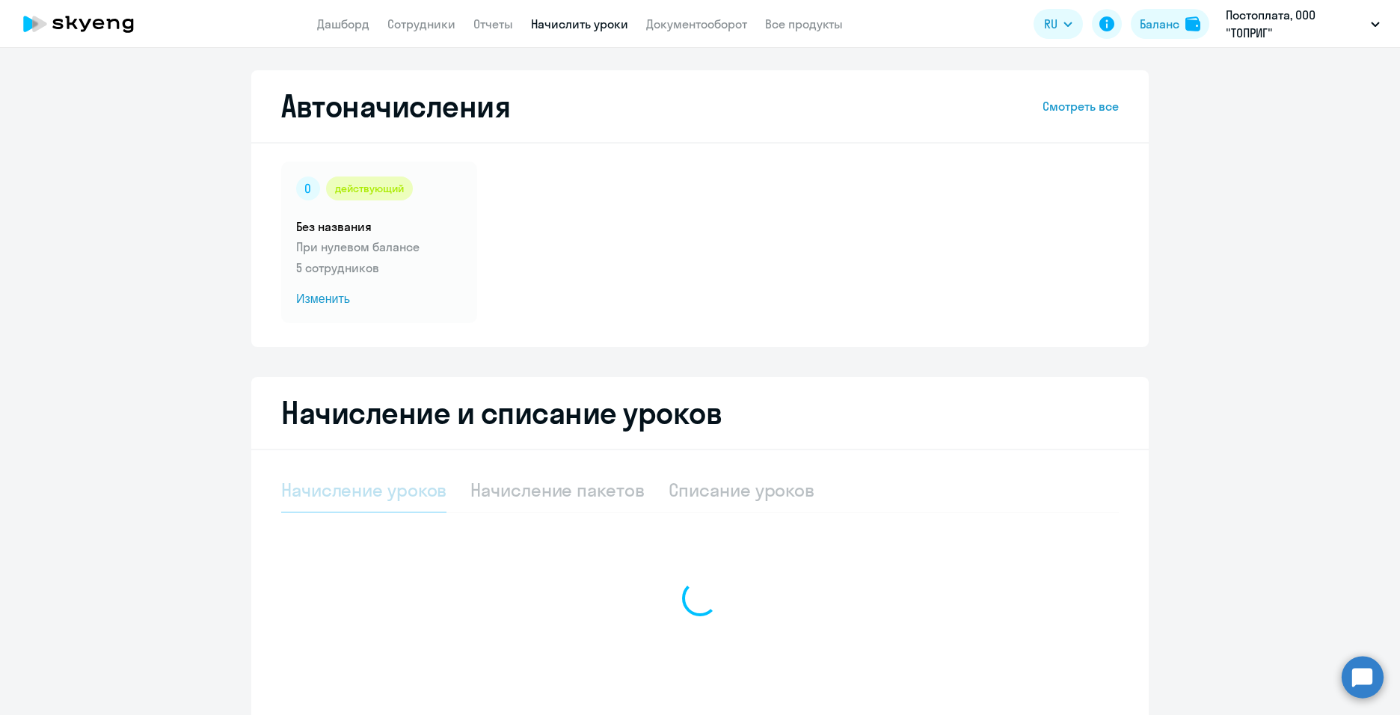
select select "10"
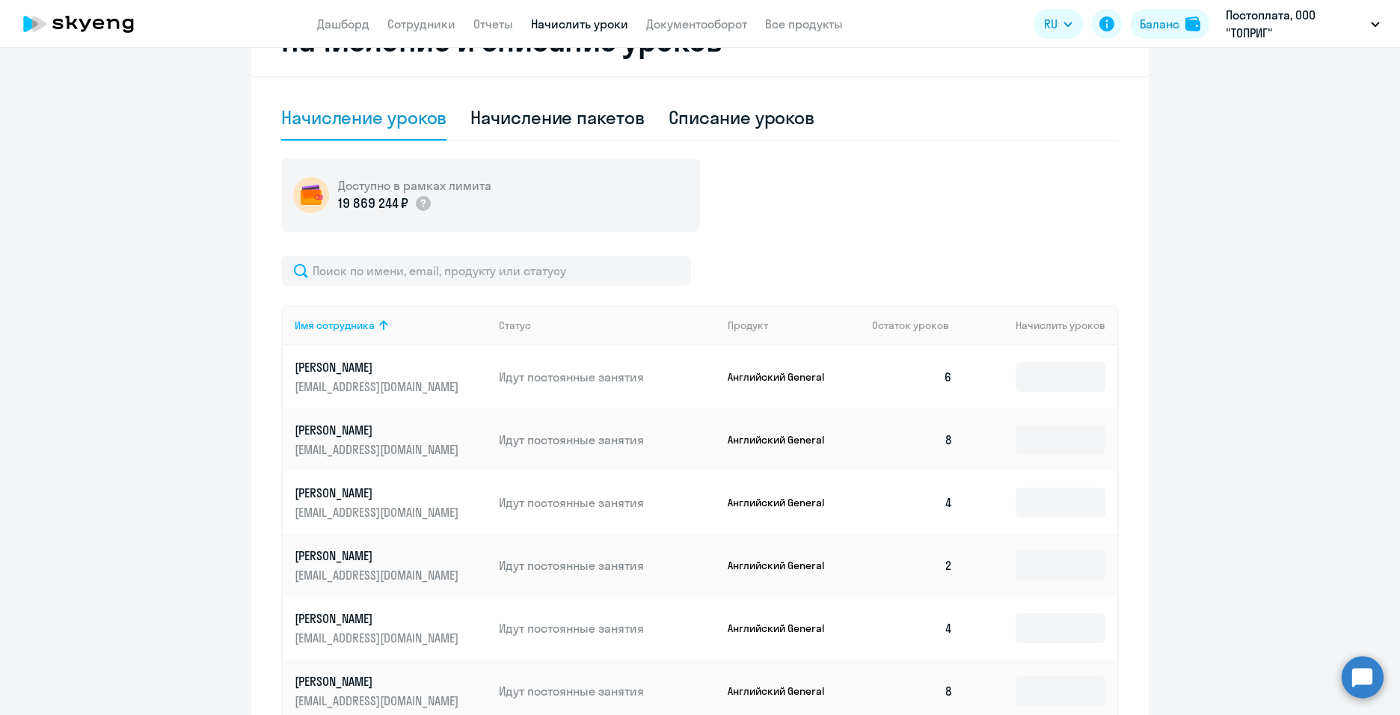
scroll to position [356, 0]
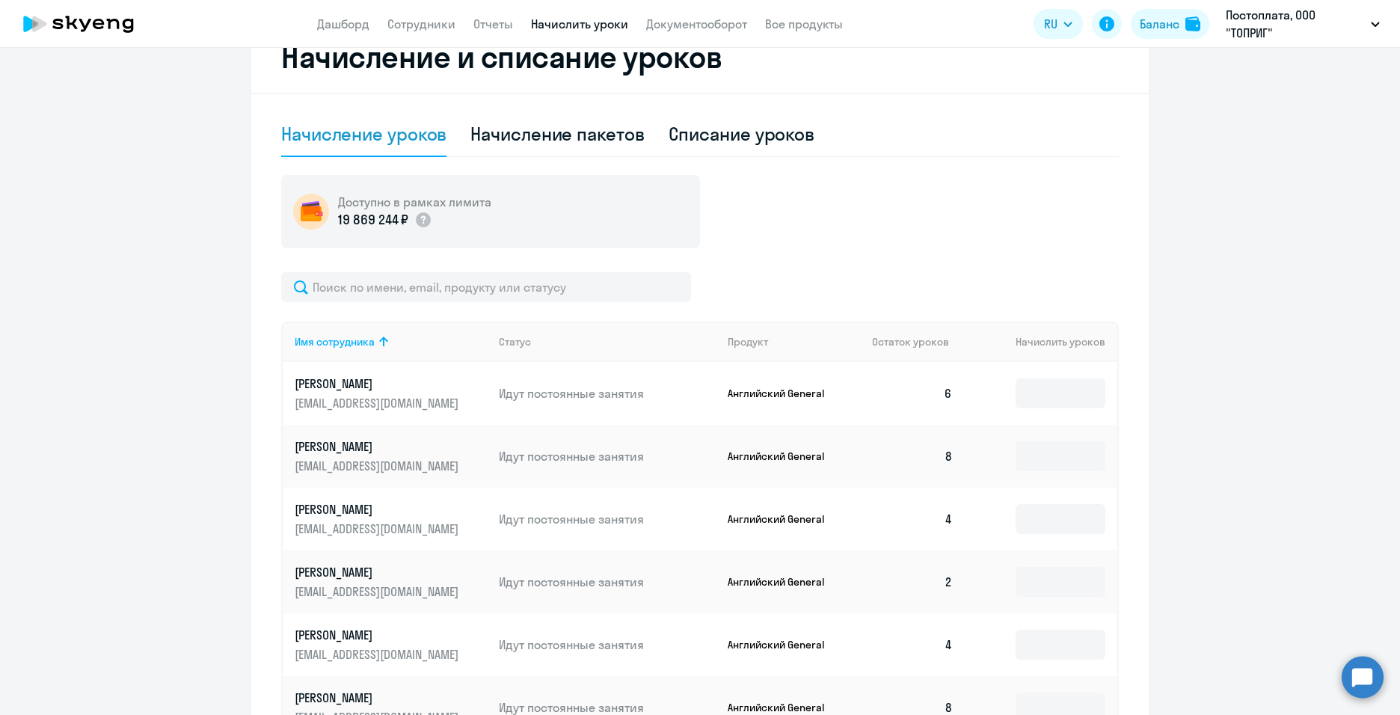
click at [1362, 678] on circle at bounding box center [1363, 677] width 42 height 42
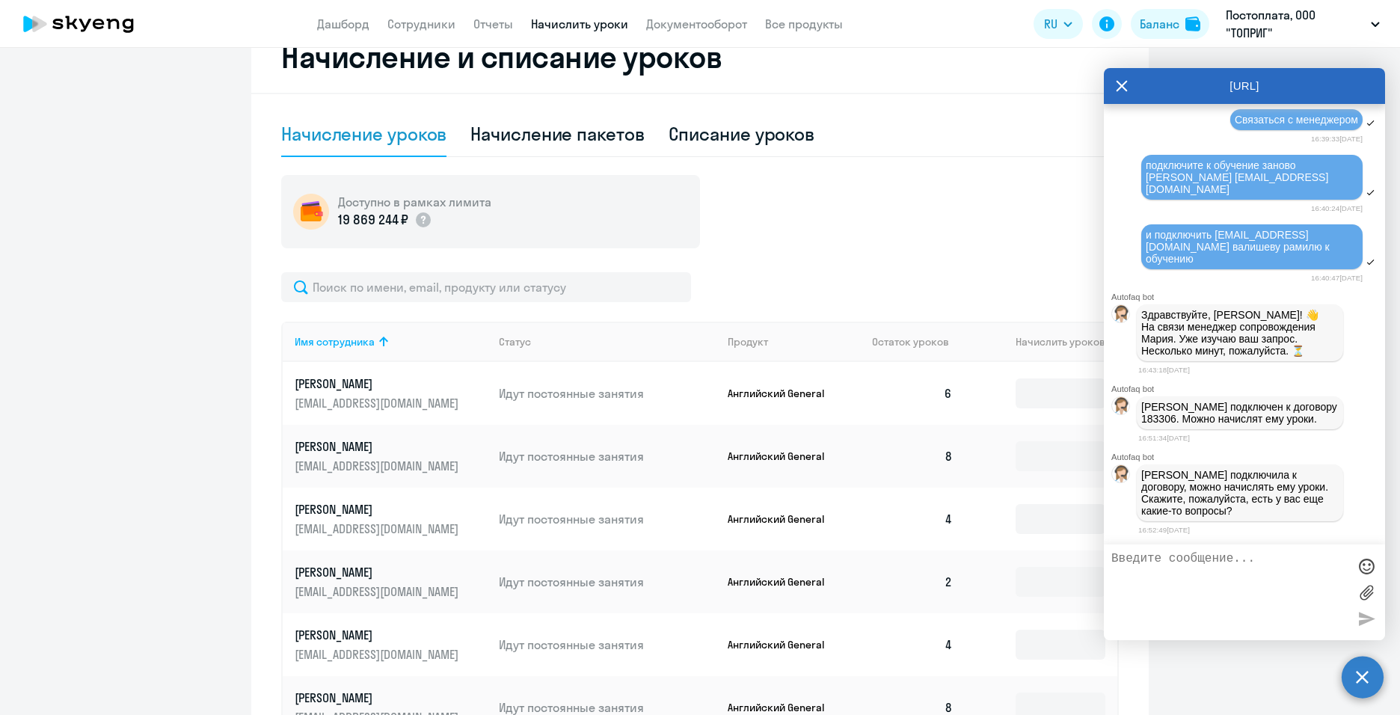
scroll to position [0, 0]
drag, startPoint x: 1236, startPoint y: 186, endPoint x: 1330, endPoint y: 188, distance: 93.5
click at [1328, 188] on span "подключите к обучение заново [PERSON_NAME] [EMAIL_ADDRESS][DOMAIN_NAME]" at bounding box center [1237, 177] width 183 height 36
copy span "[EMAIL_ADDRESS][DOMAIN_NAME]"
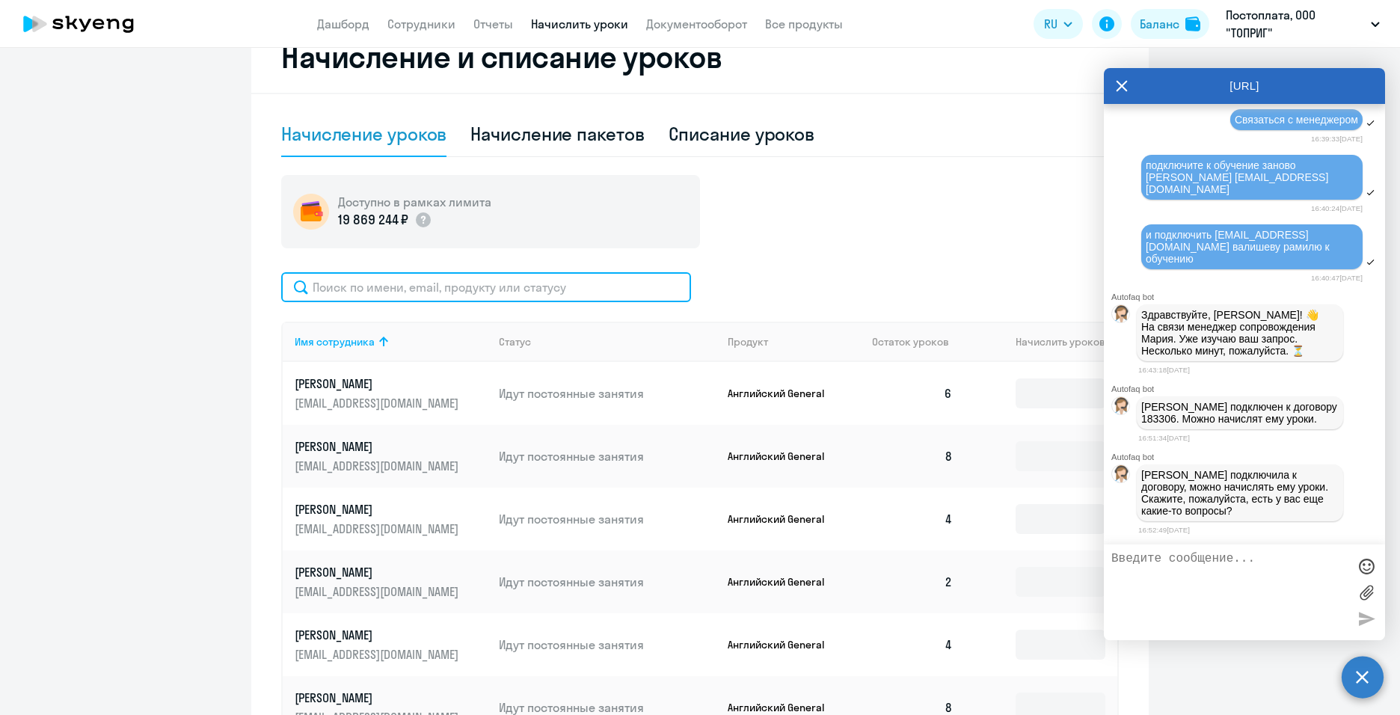
click at [525, 284] on input "text" at bounding box center [486, 287] width 410 height 30
paste input "[EMAIL_ADDRESS][DOMAIN_NAME]"
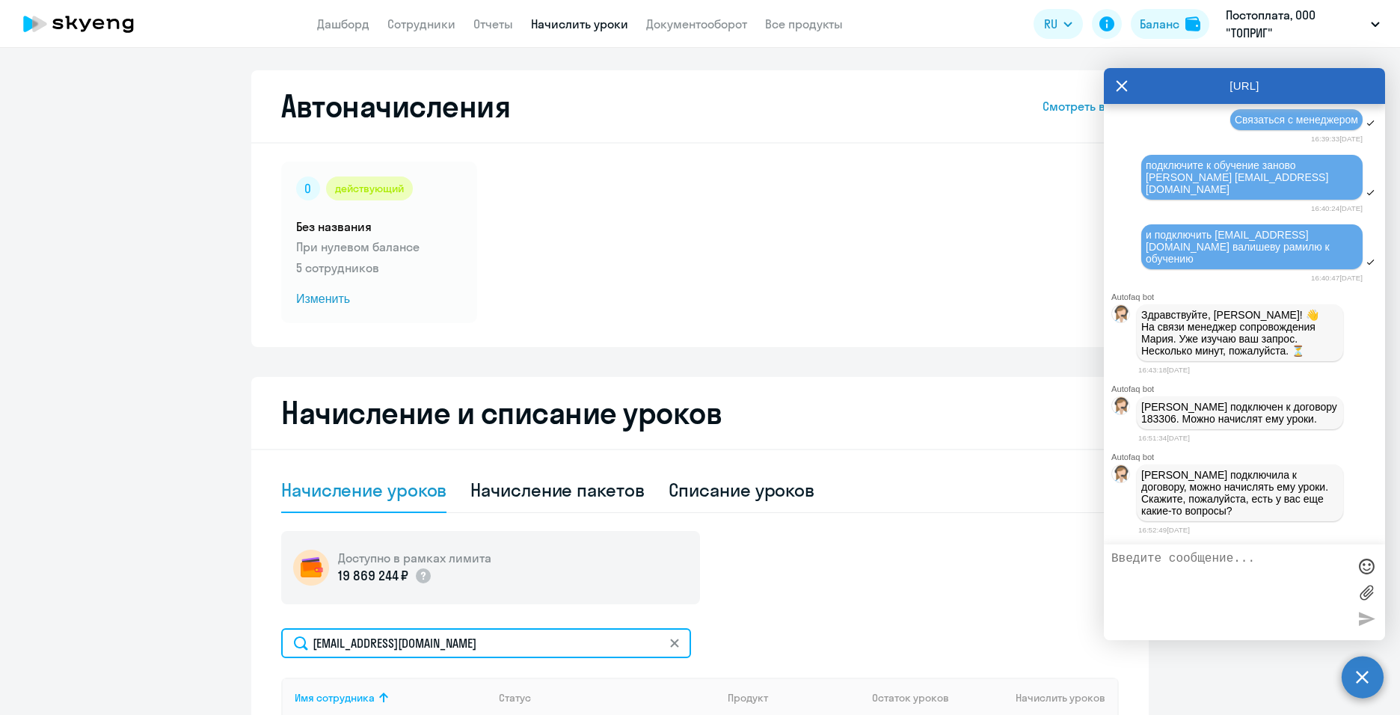
type input "[EMAIL_ADDRESS][DOMAIN_NAME]"
click at [558, 33] on app-header "Дашборд Сотрудники Отчеты Начислить уроки Документооборот Все продукты Дашборд …" at bounding box center [700, 24] width 1400 height 48
click at [568, 26] on link "Начислить уроки" at bounding box center [579, 23] width 97 height 15
click at [430, 34] on app-header "Дашборд Сотрудники Отчеты Начислить уроки Документооборот Все продукты Дашборд …" at bounding box center [700, 24] width 1400 height 48
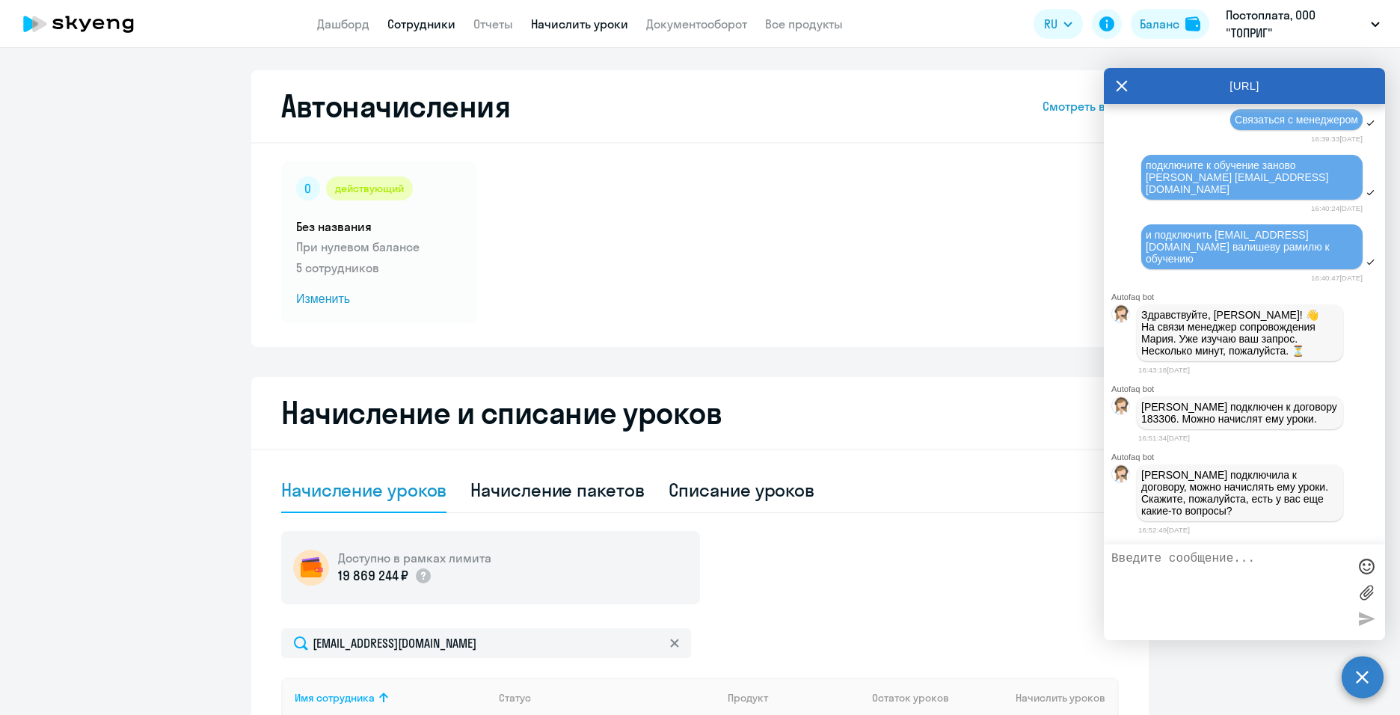
click at [426, 30] on link "Сотрудники" at bounding box center [421, 23] width 68 height 15
select select "30"
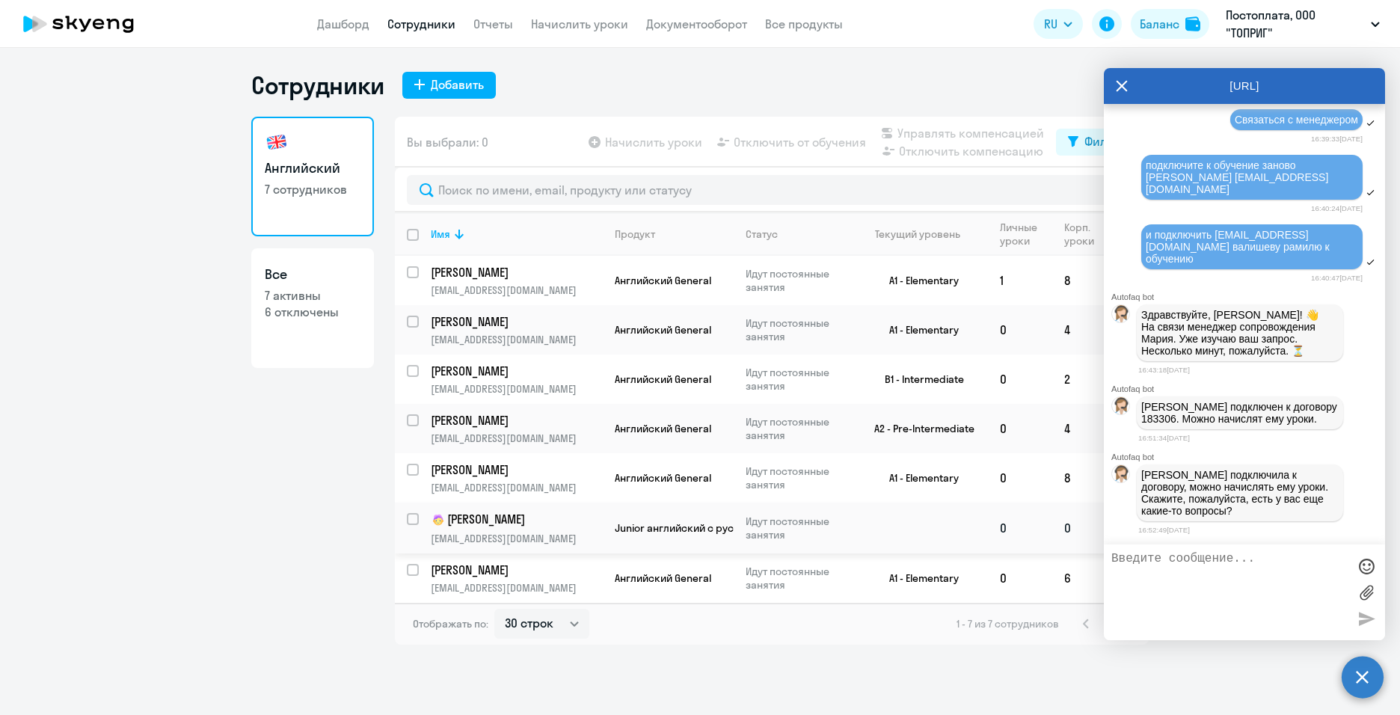
click at [439, 537] on p "[EMAIL_ADDRESS][DOMAIN_NAME]" at bounding box center [516, 538] width 171 height 13
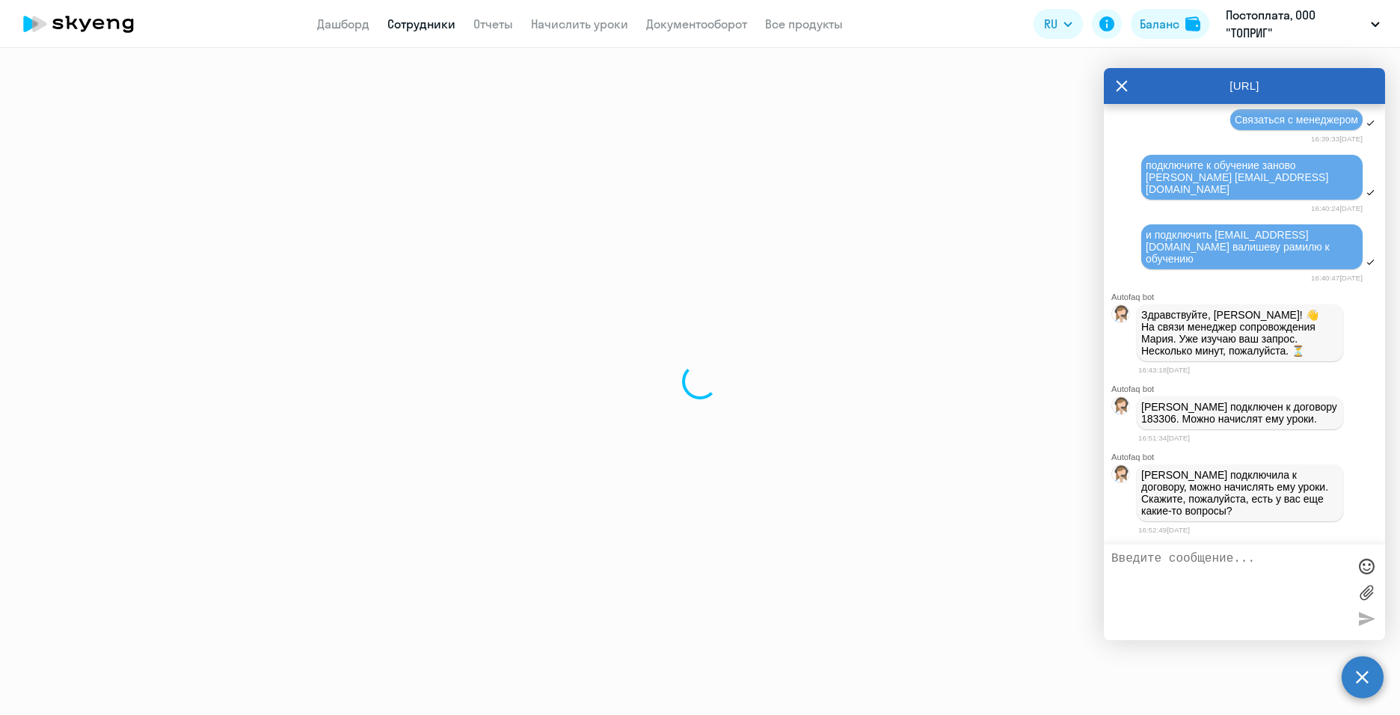
select select "english"
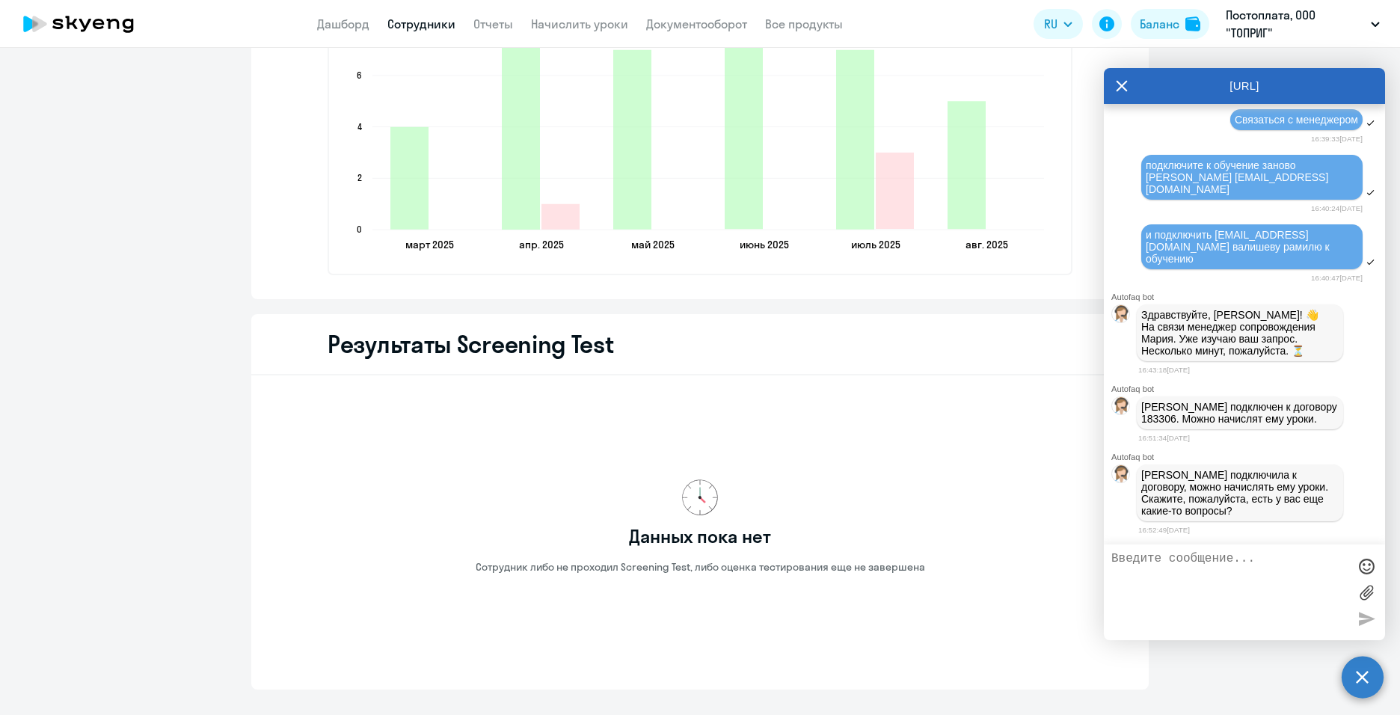
scroll to position [2211, 0]
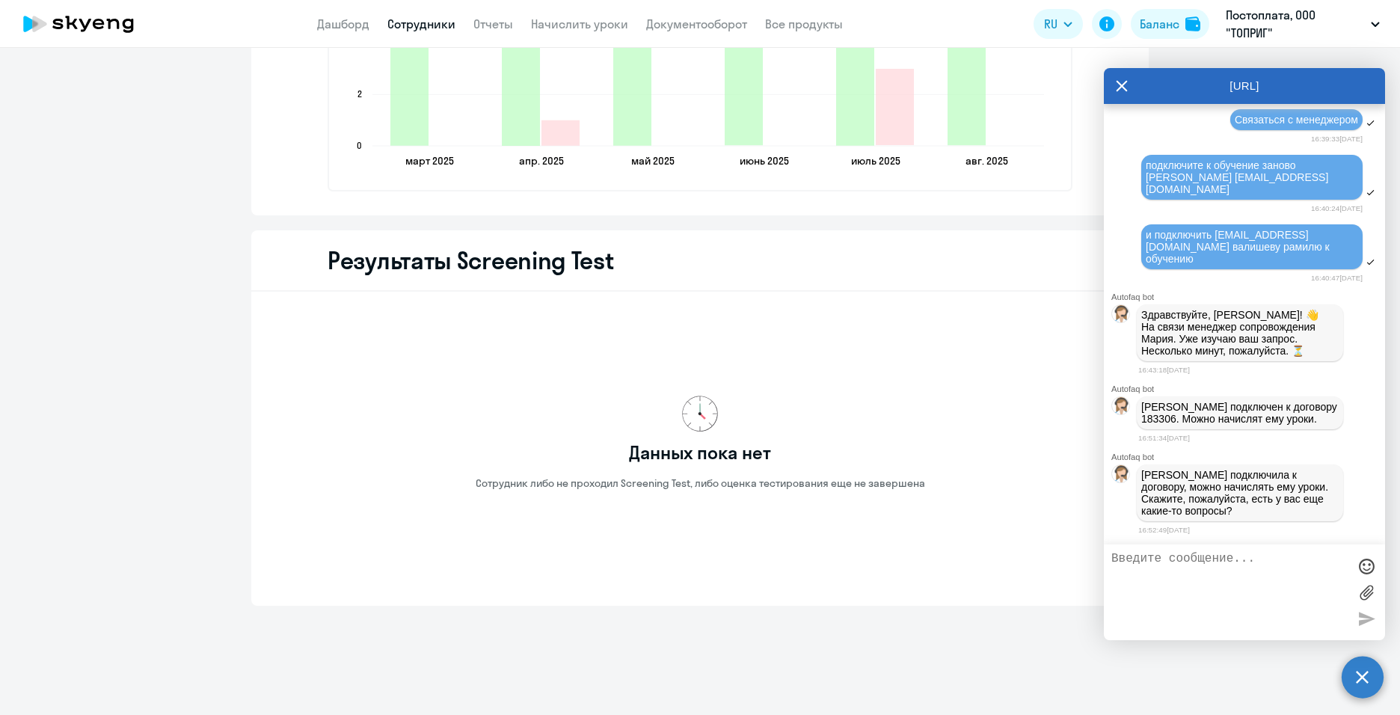
click at [1201, 581] on textarea at bounding box center [1230, 592] width 236 height 81
type textarea "да,можете начислить валишеву марату 8 уроков? у меня не получается"
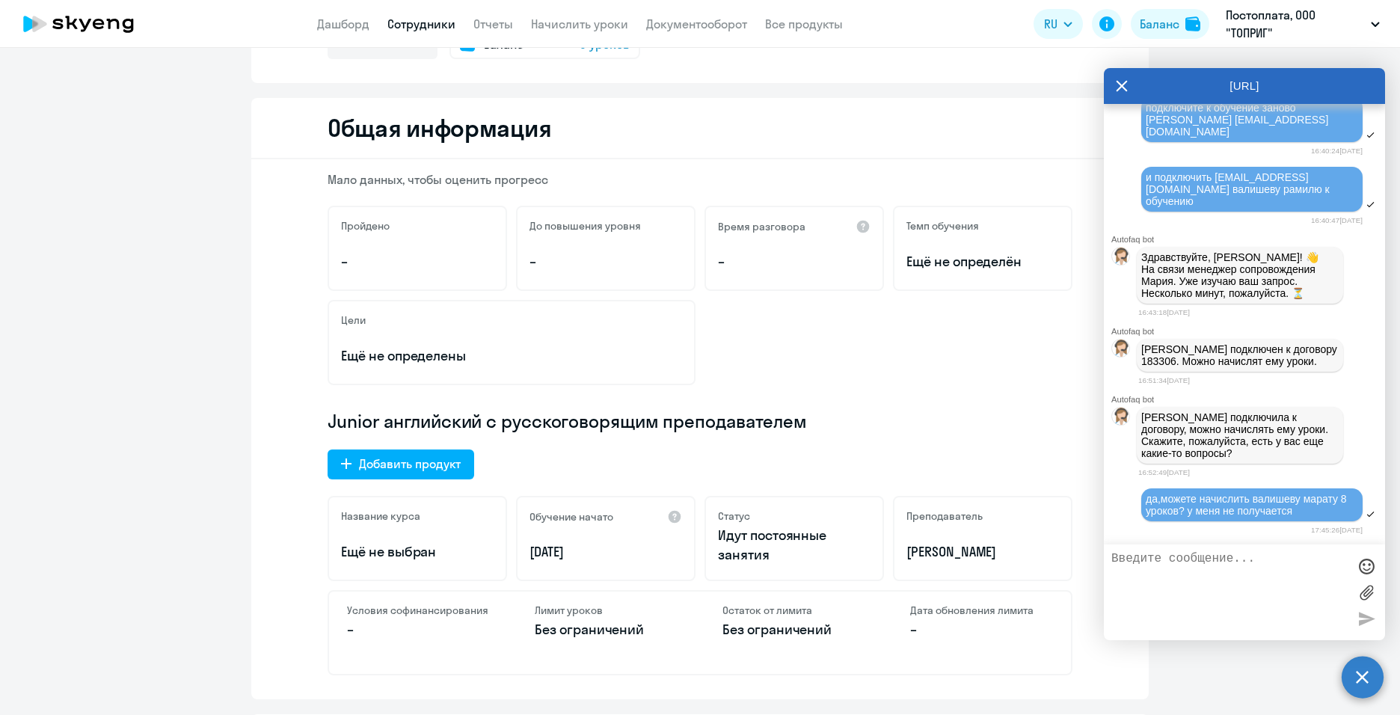
scroll to position [42, 0]
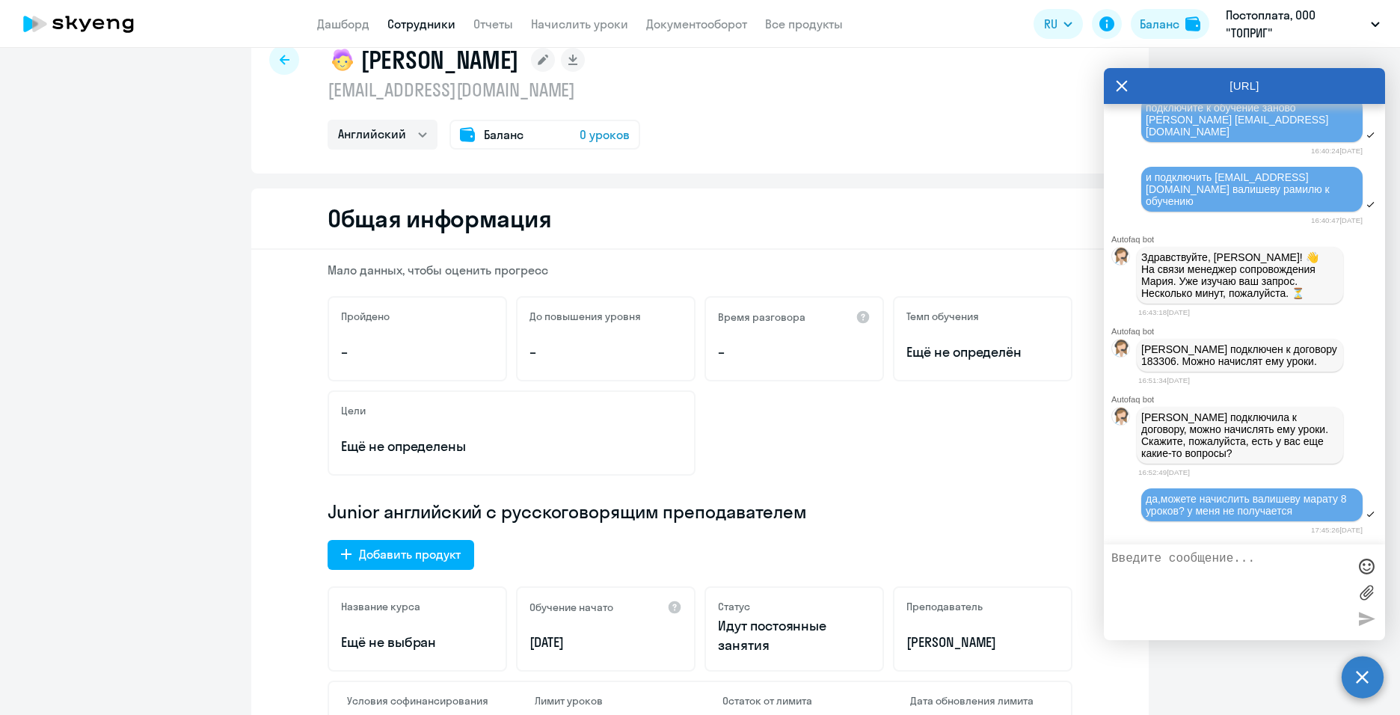
click at [474, 135] on div "Баланс 0 уроков" at bounding box center [545, 135] width 191 height 30
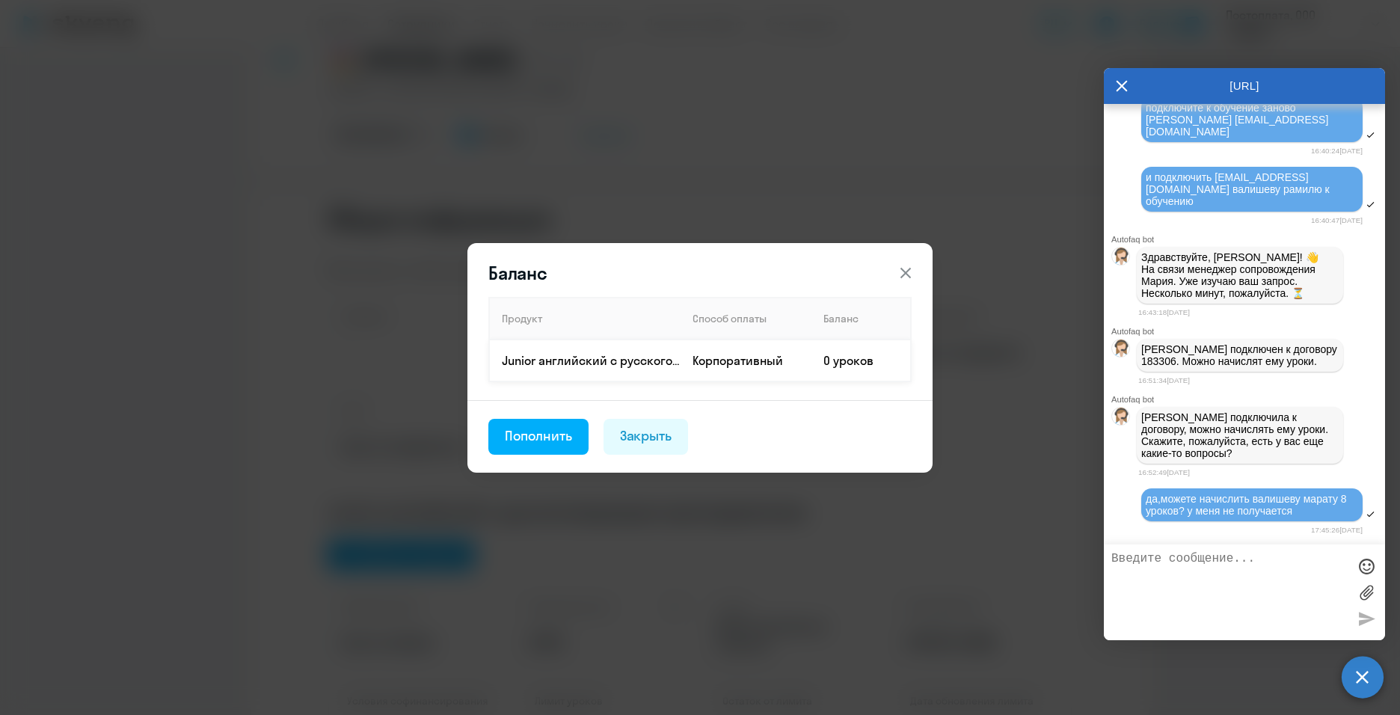
click at [691, 355] on td "Корпоративный" at bounding box center [746, 361] width 131 height 42
click at [649, 357] on p "Junior английский с русскоговорящим преподавателем" at bounding box center [591, 360] width 178 height 16
click at [543, 441] on div "Пополнить" at bounding box center [538, 435] width 67 height 19
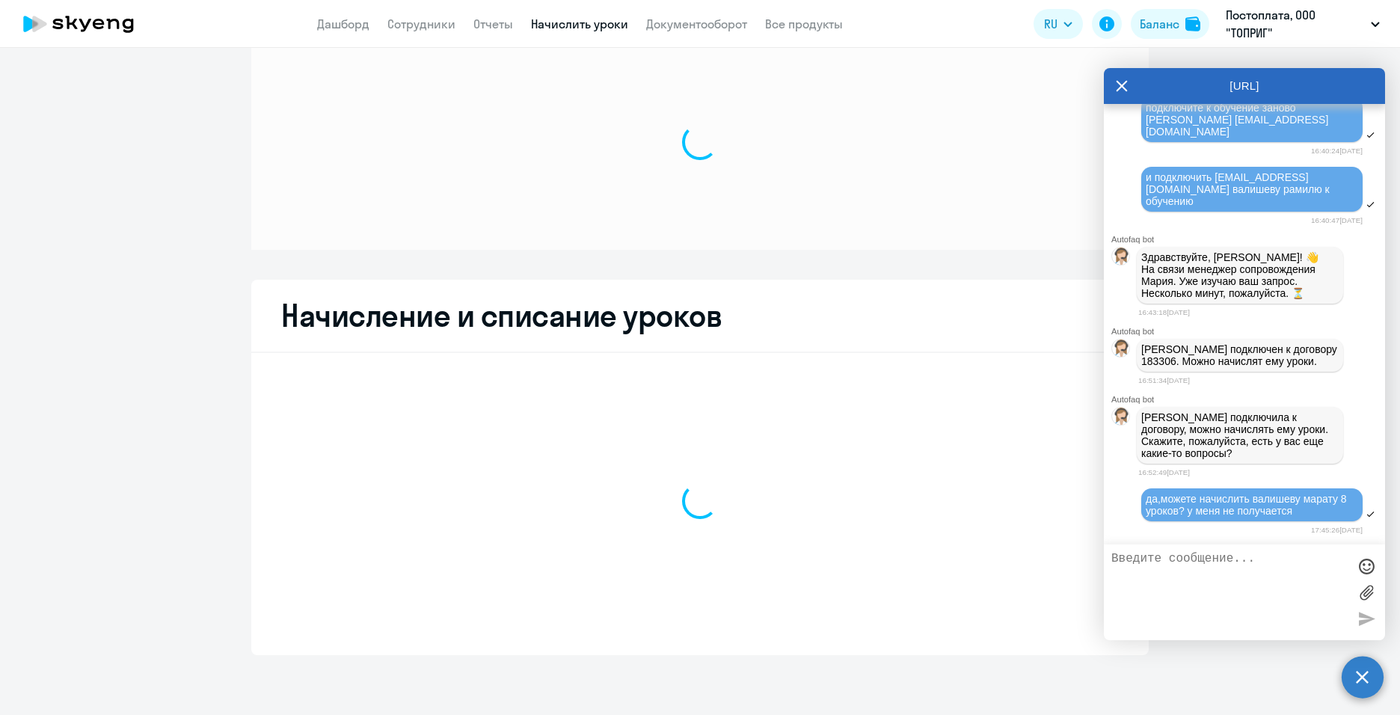
scroll to position [36, 0]
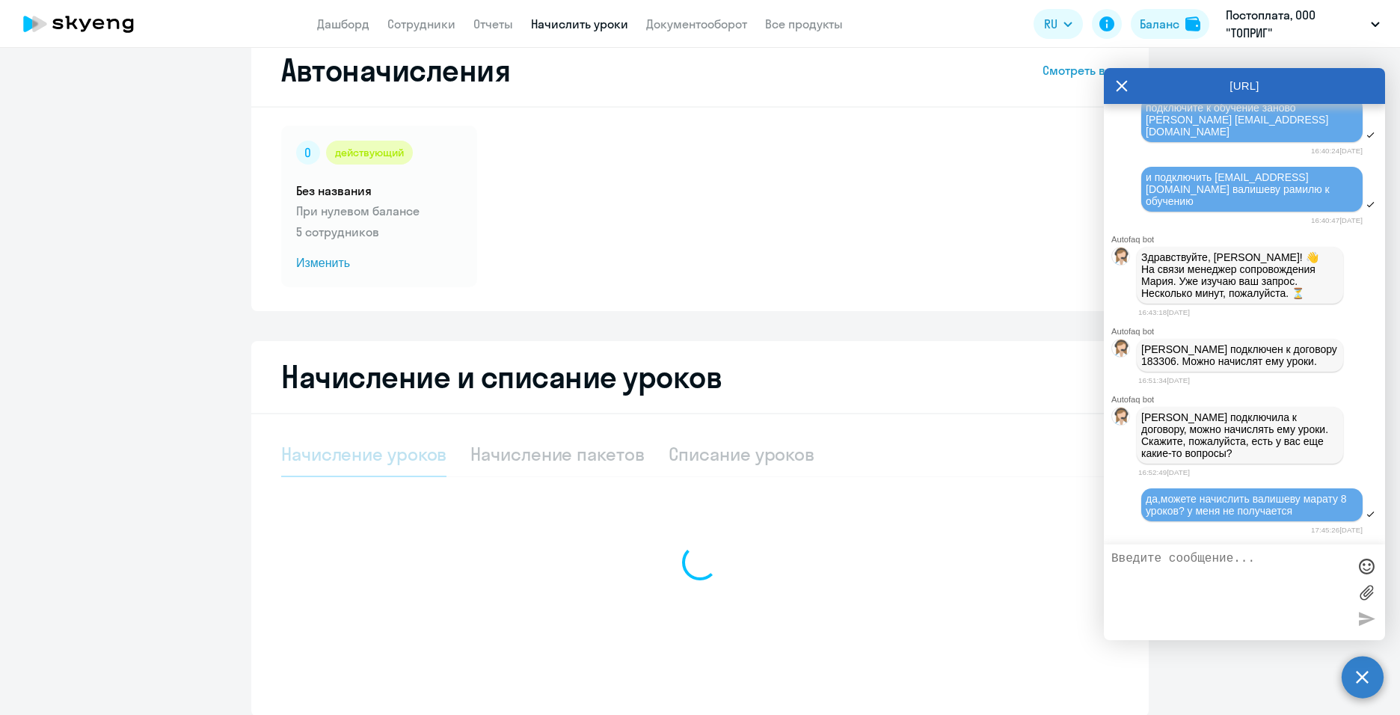
select select "10"
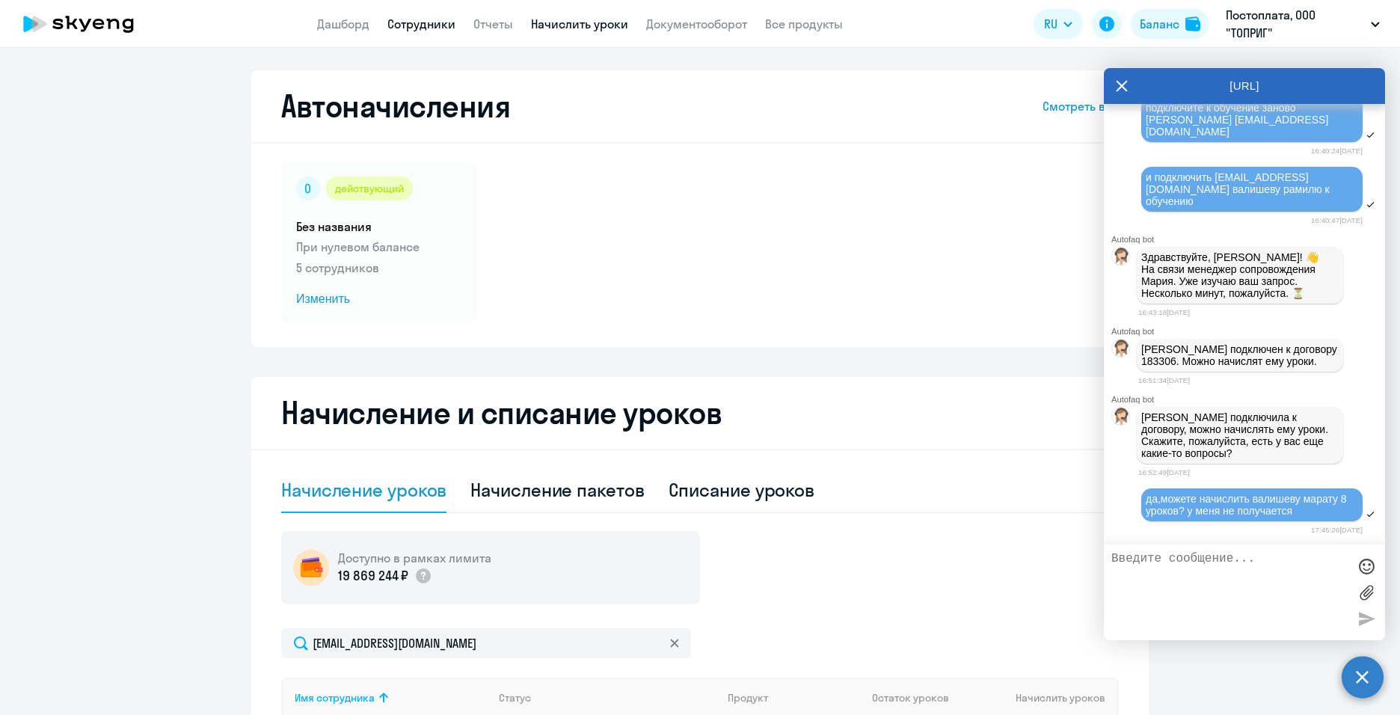
click at [446, 29] on link "Сотрудники" at bounding box center [421, 23] width 68 height 15
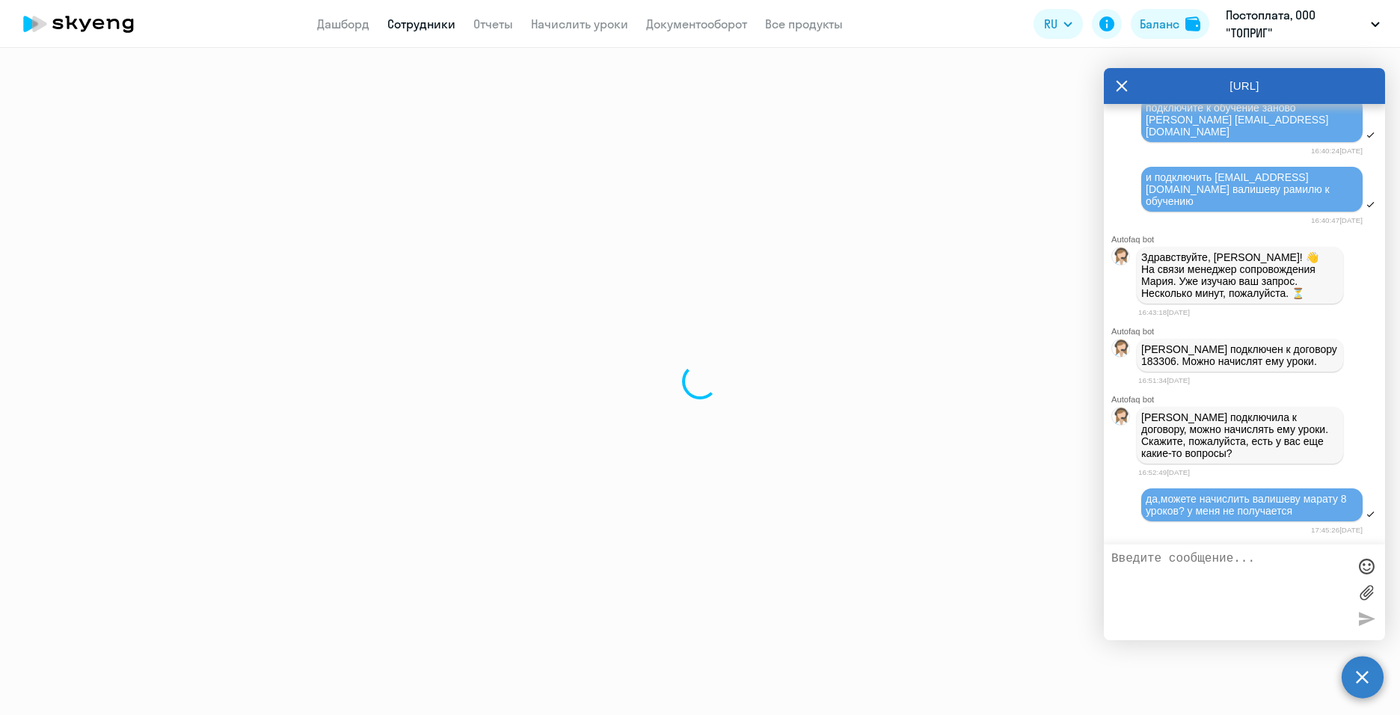
select select "30"
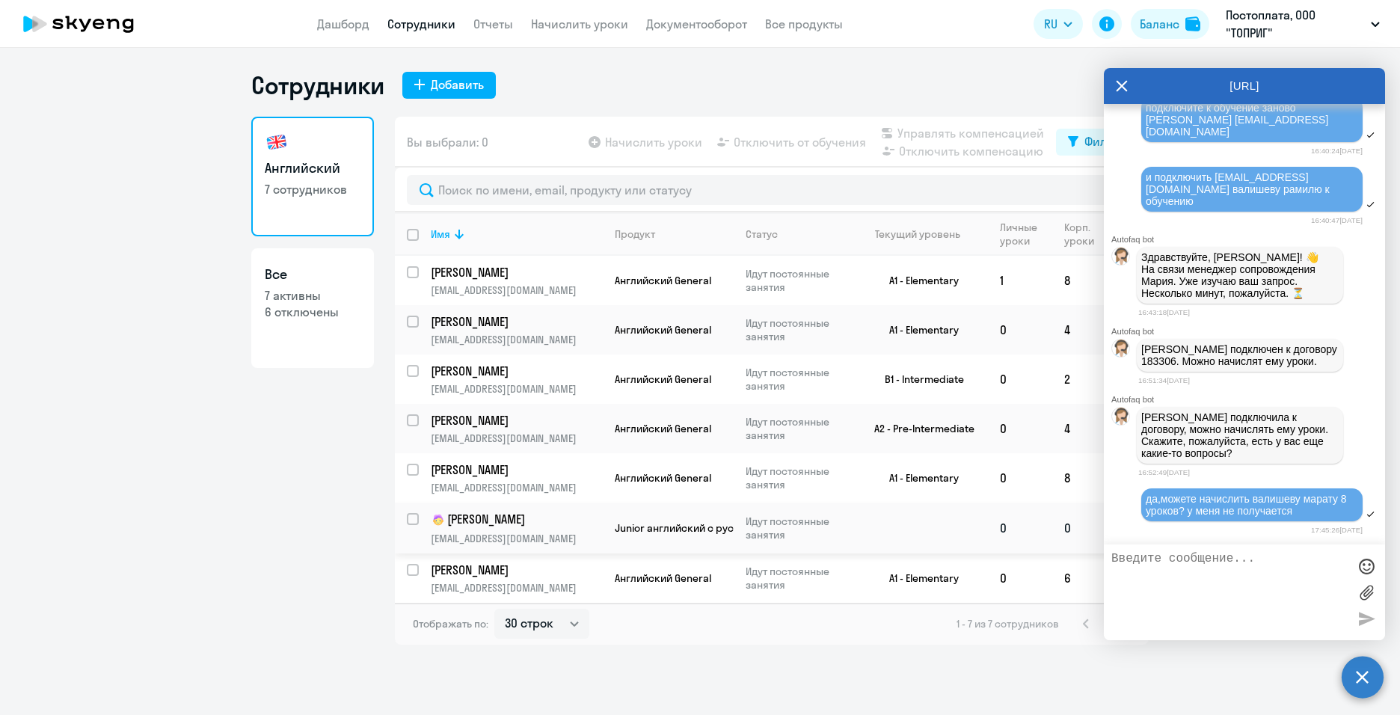
click at [414, 517] on input "select row 41146871" at bounding box center [422, 528] width 30 height 30
checkbox input "true"
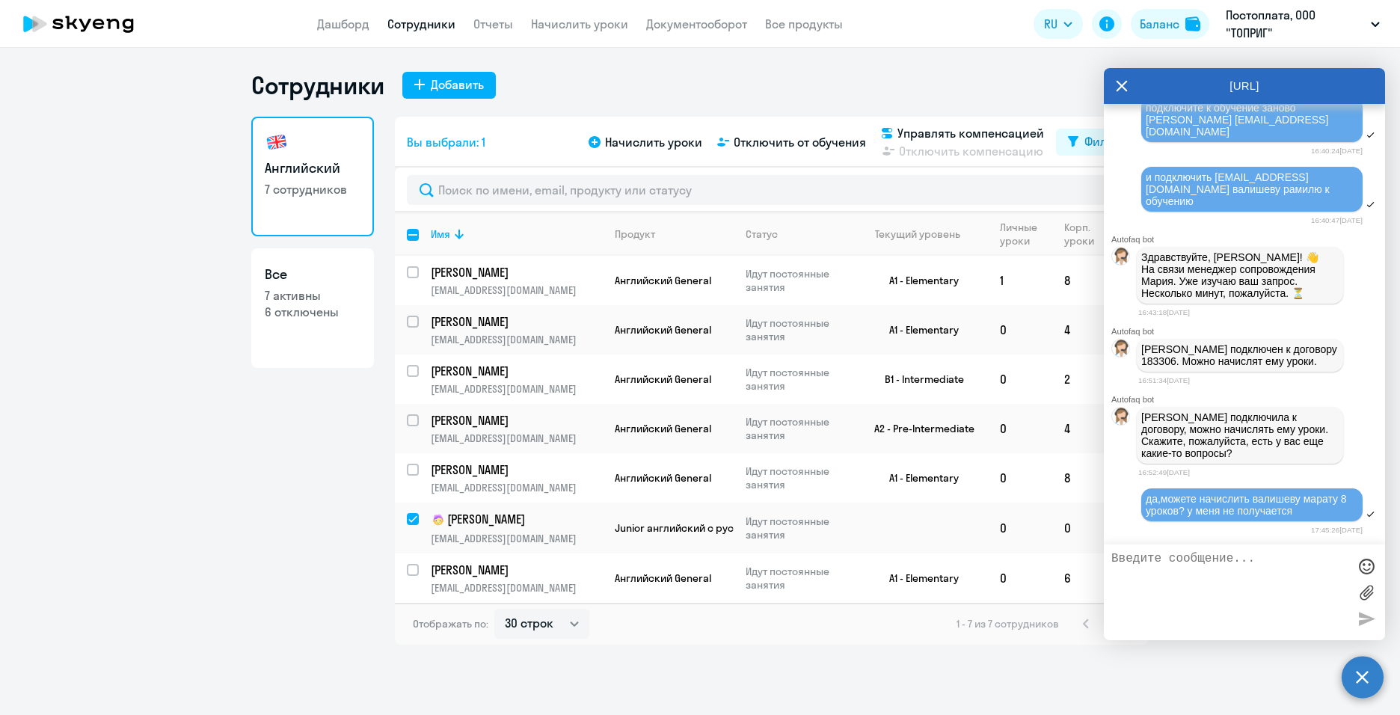
click at [1130, 88] on div "[URL]" at bounding box center [1244, 86] width 281 height 36
click at [1124, 88] on icon at bounding box center [1122, 86] width 11 height 11
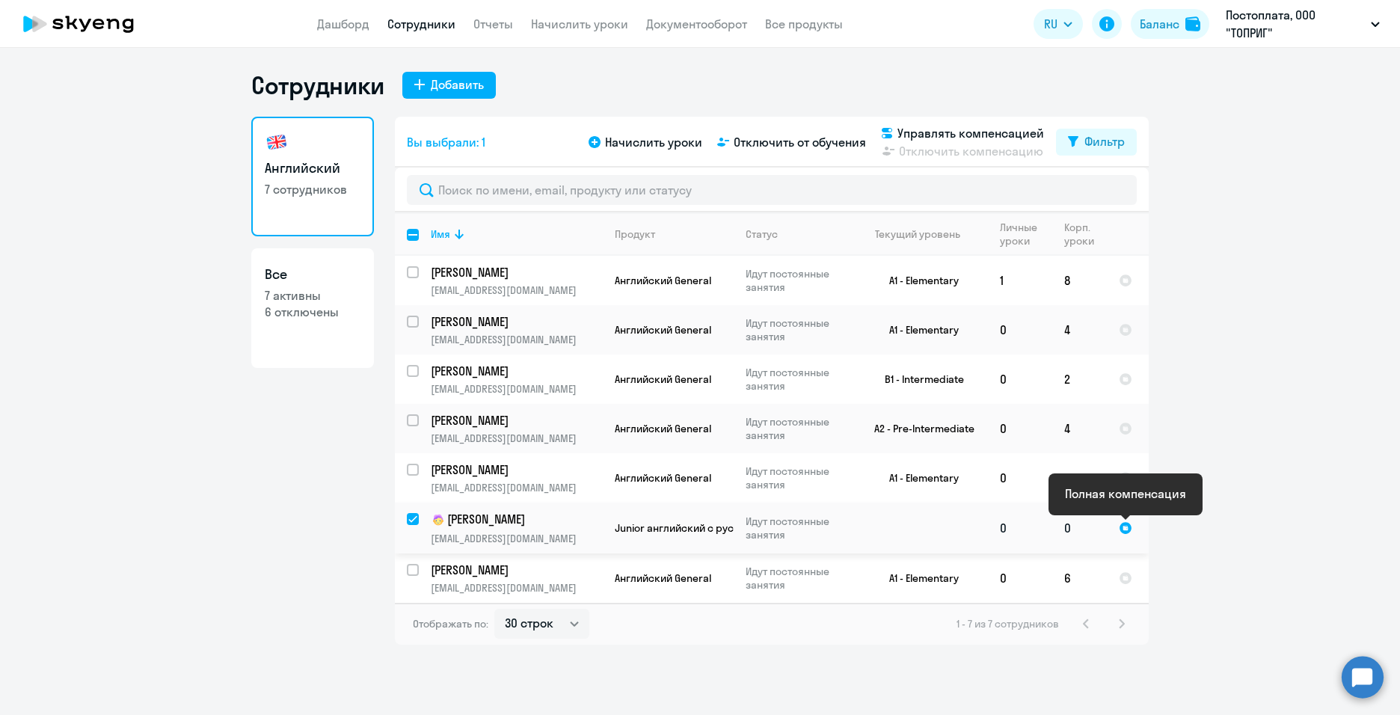
click at [1127, 526] on div at bounding box center [1125, 527] width 13 height 13
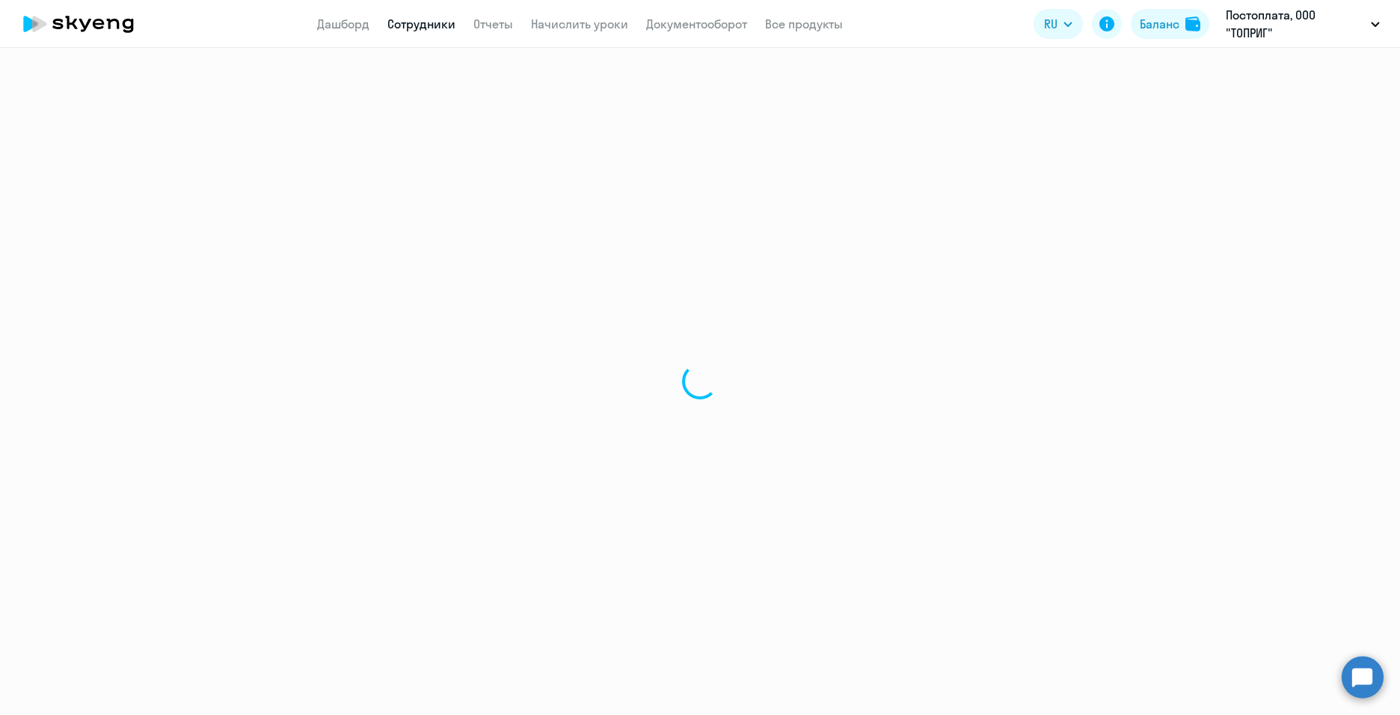
select select "english"
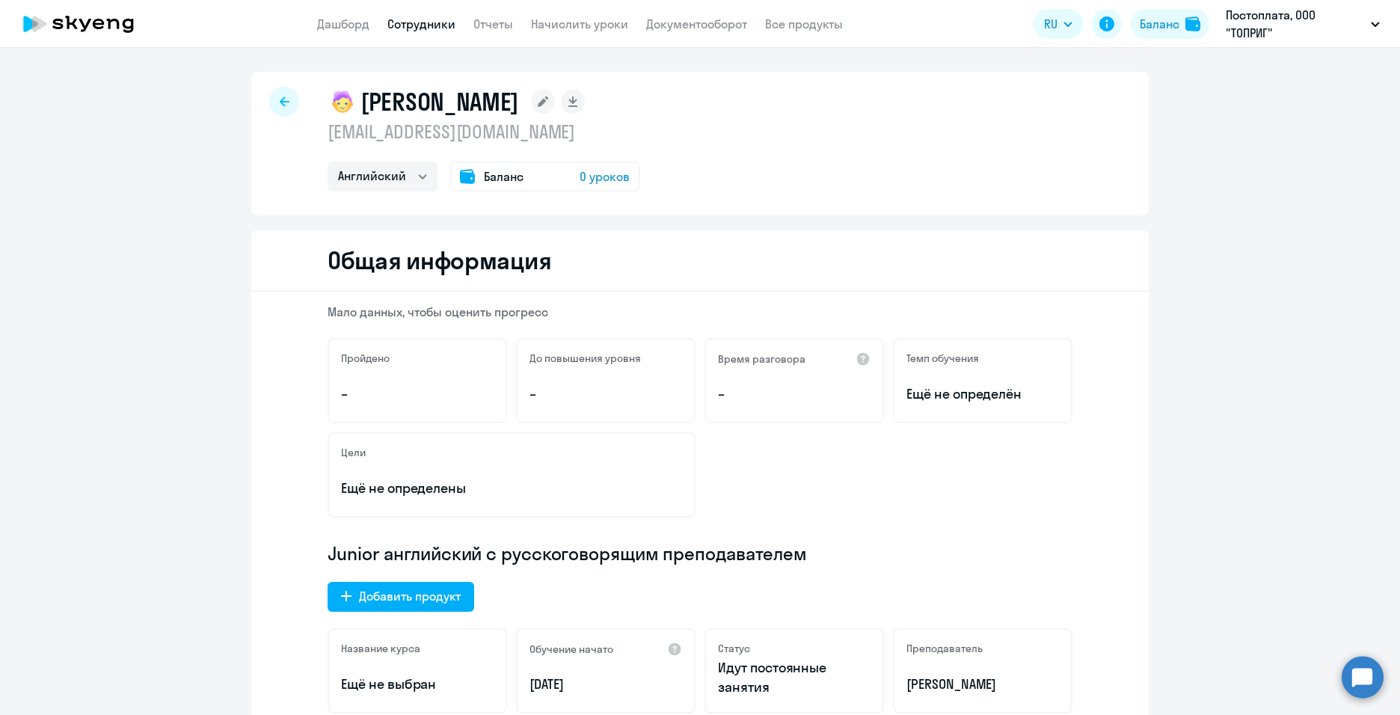
click at [1362, 679] on circle at bounding box center [1363, 677] width 42 height 42
